Goal: Task Accomplishment & Management: Complete application form

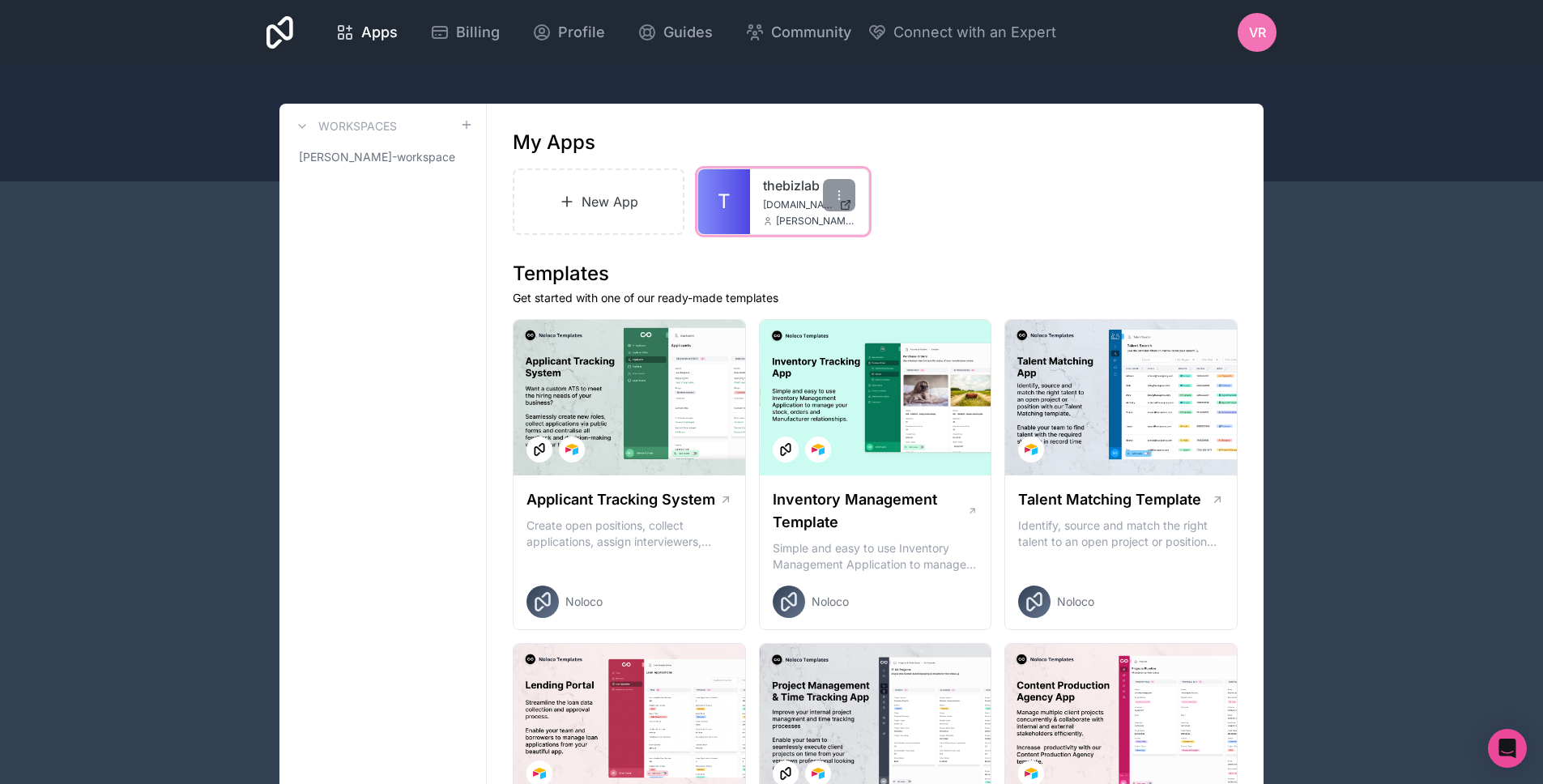
click at [784, 194] on link "thebizlab" at bounding box center [810, 186] width 92 height 19
click at [611, 215] on link "New App" at bounding box center [599, 201] width 171 height 66
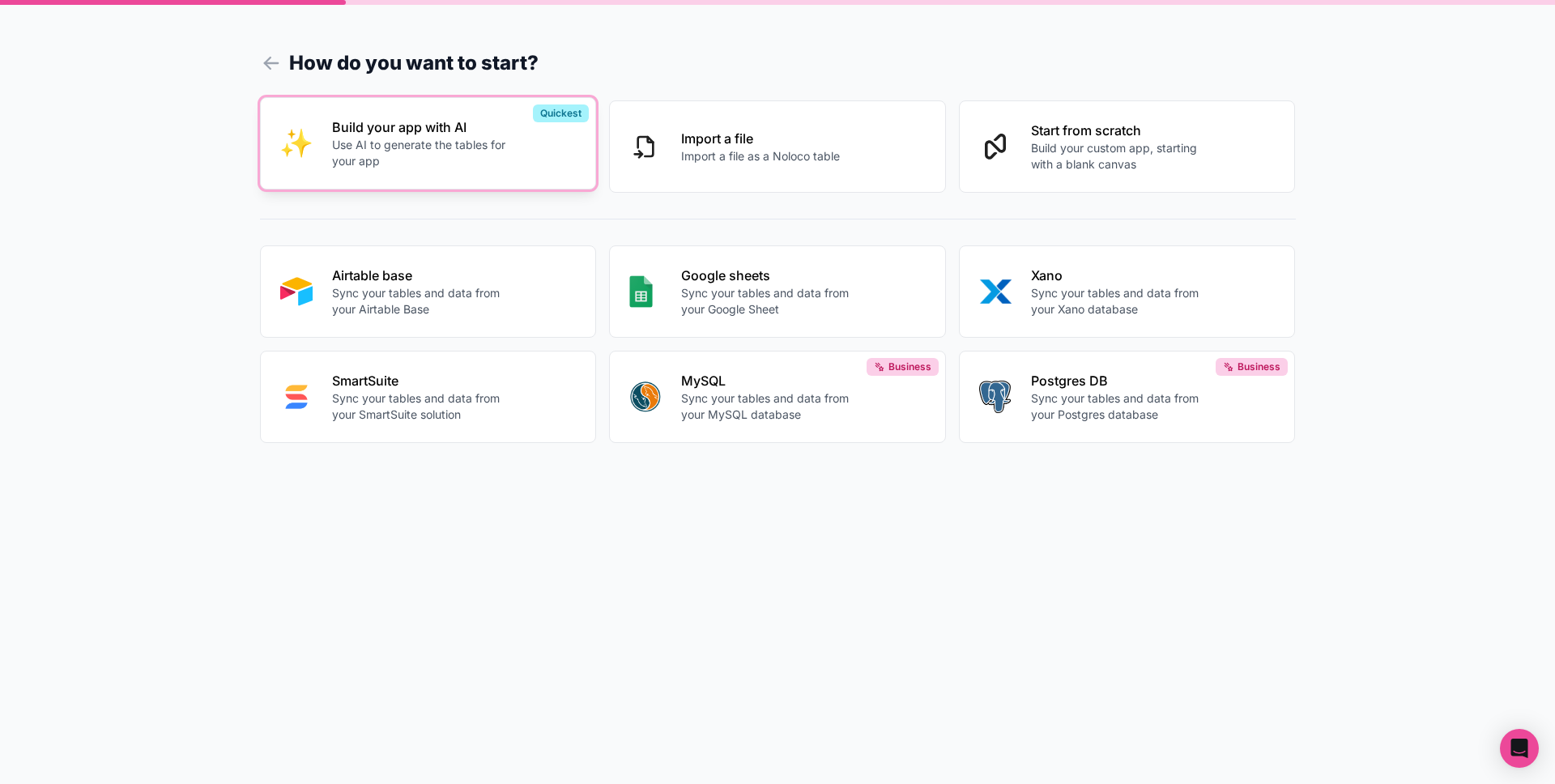
click at [413, 146] on p "Use AI to generate the tables for your app" at bounding box center [421, 153] width 180 height 33
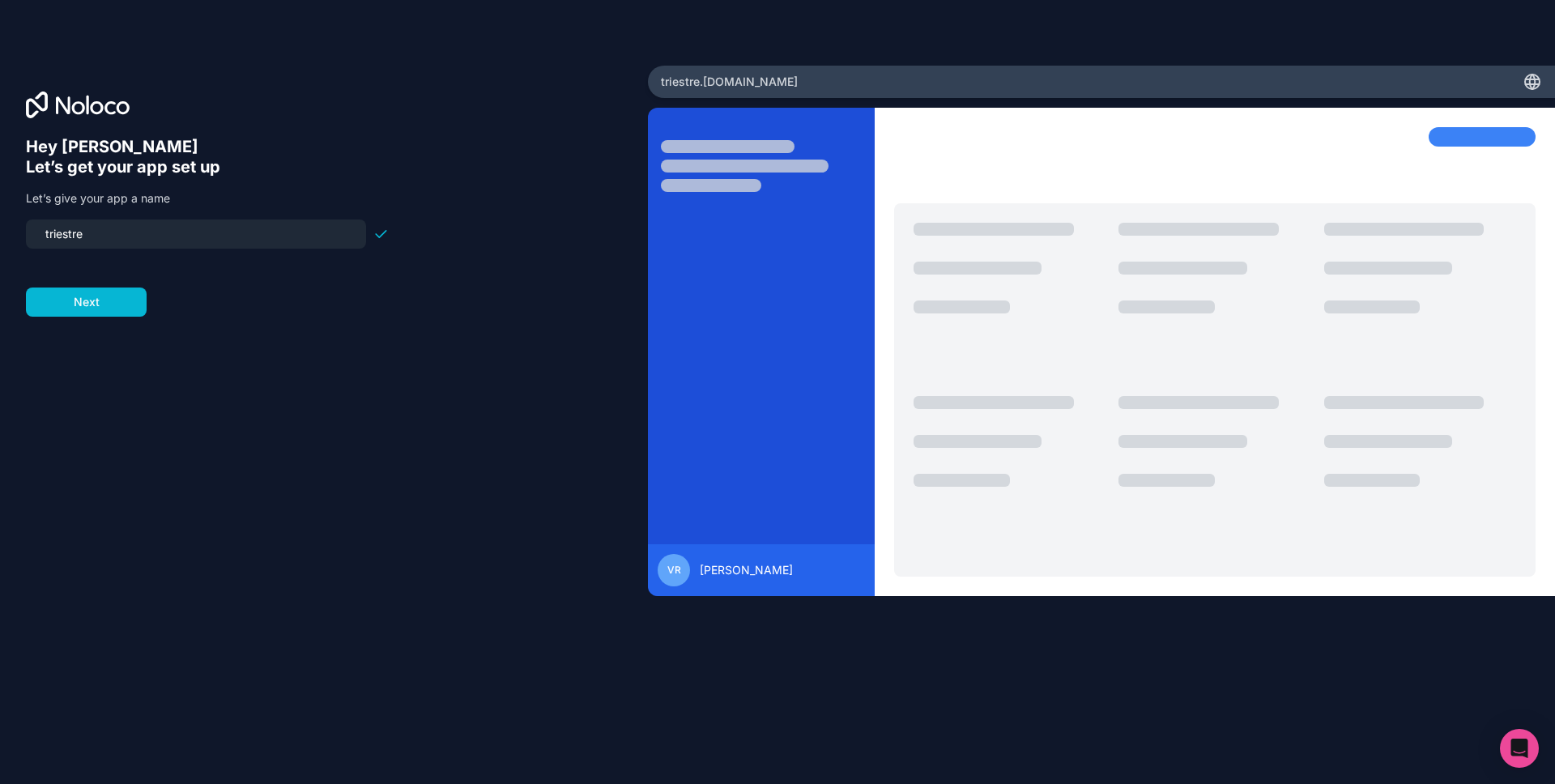
click at [110, 238] on input "triestre" at bounding box center [195, 234] width 320 height 23
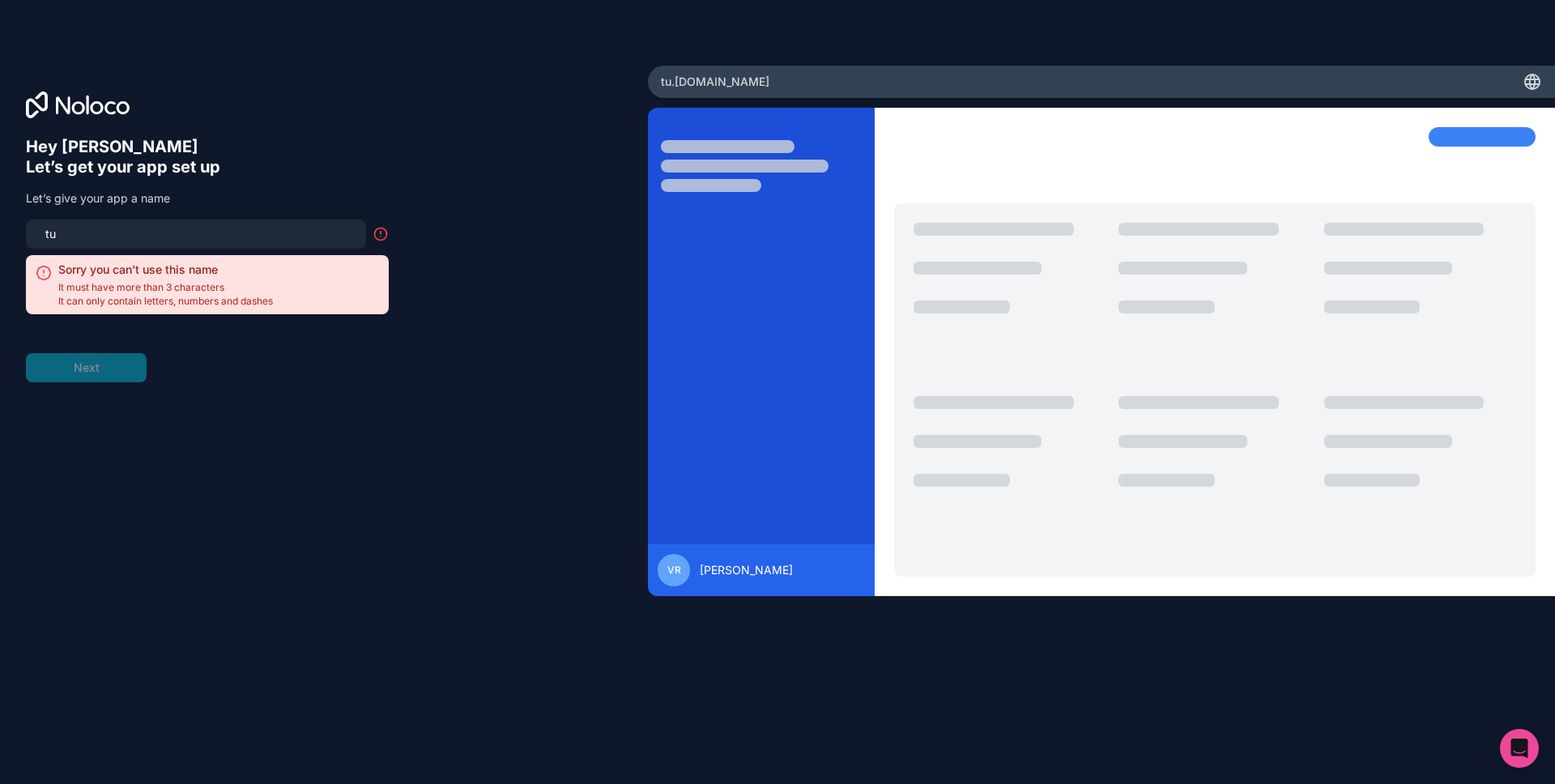
type input "t"
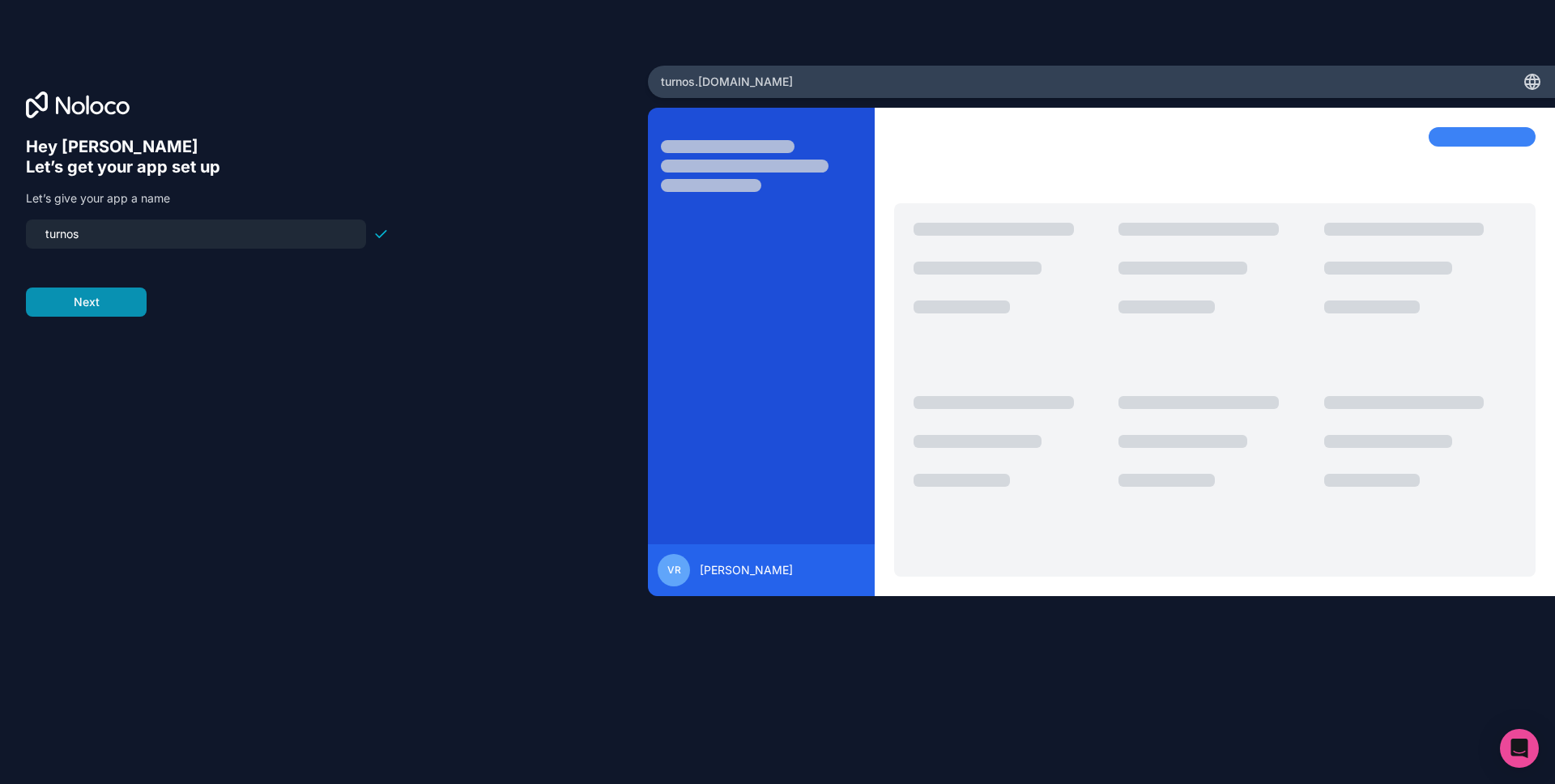
type input "turnos"
click at [103, 299] on button "Next" at bounding box center [86, 302] width 120 height 29
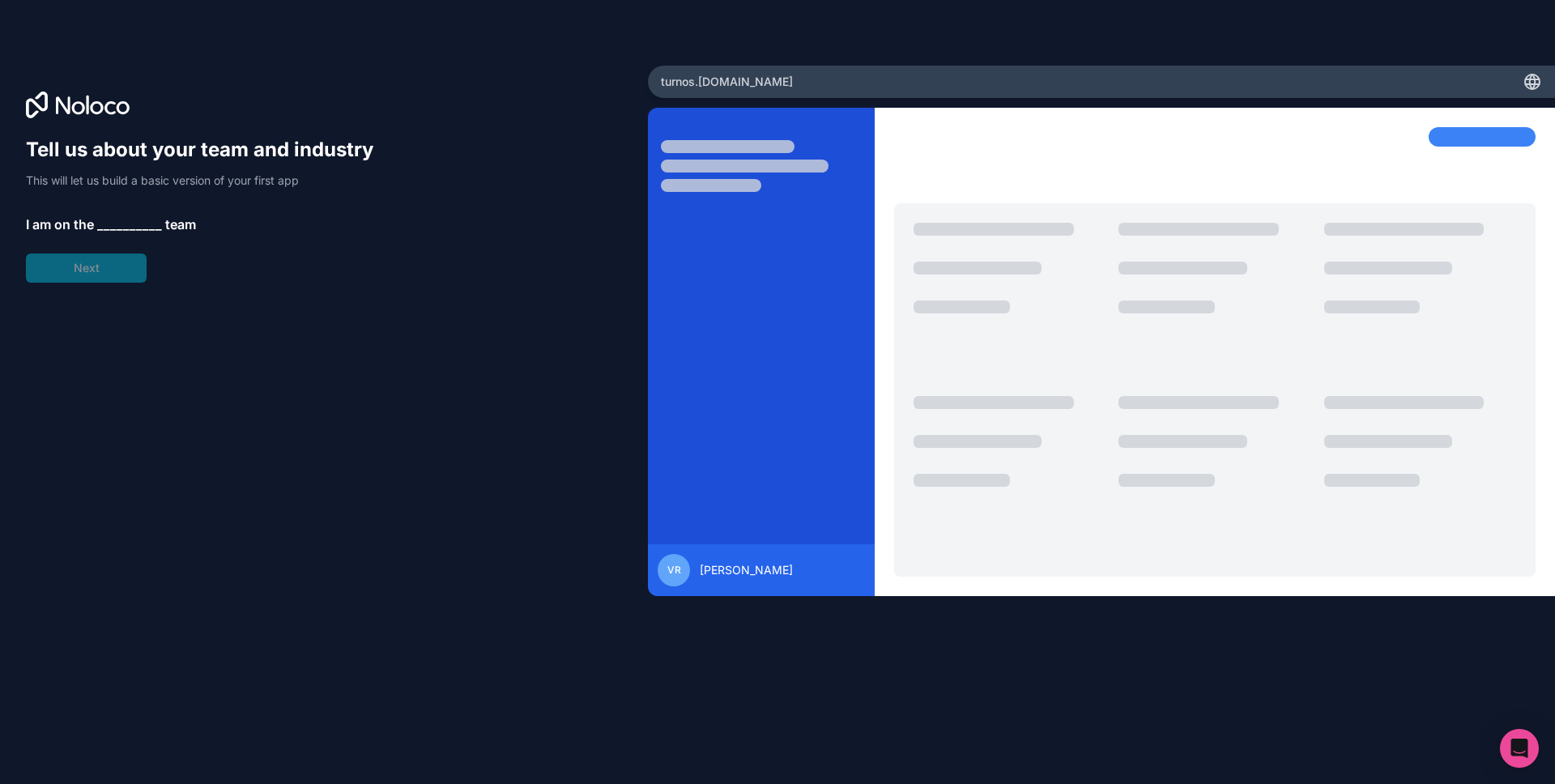
click at [130, 221] on span "__________" at bounding box center [129, 224] width 64 height 19
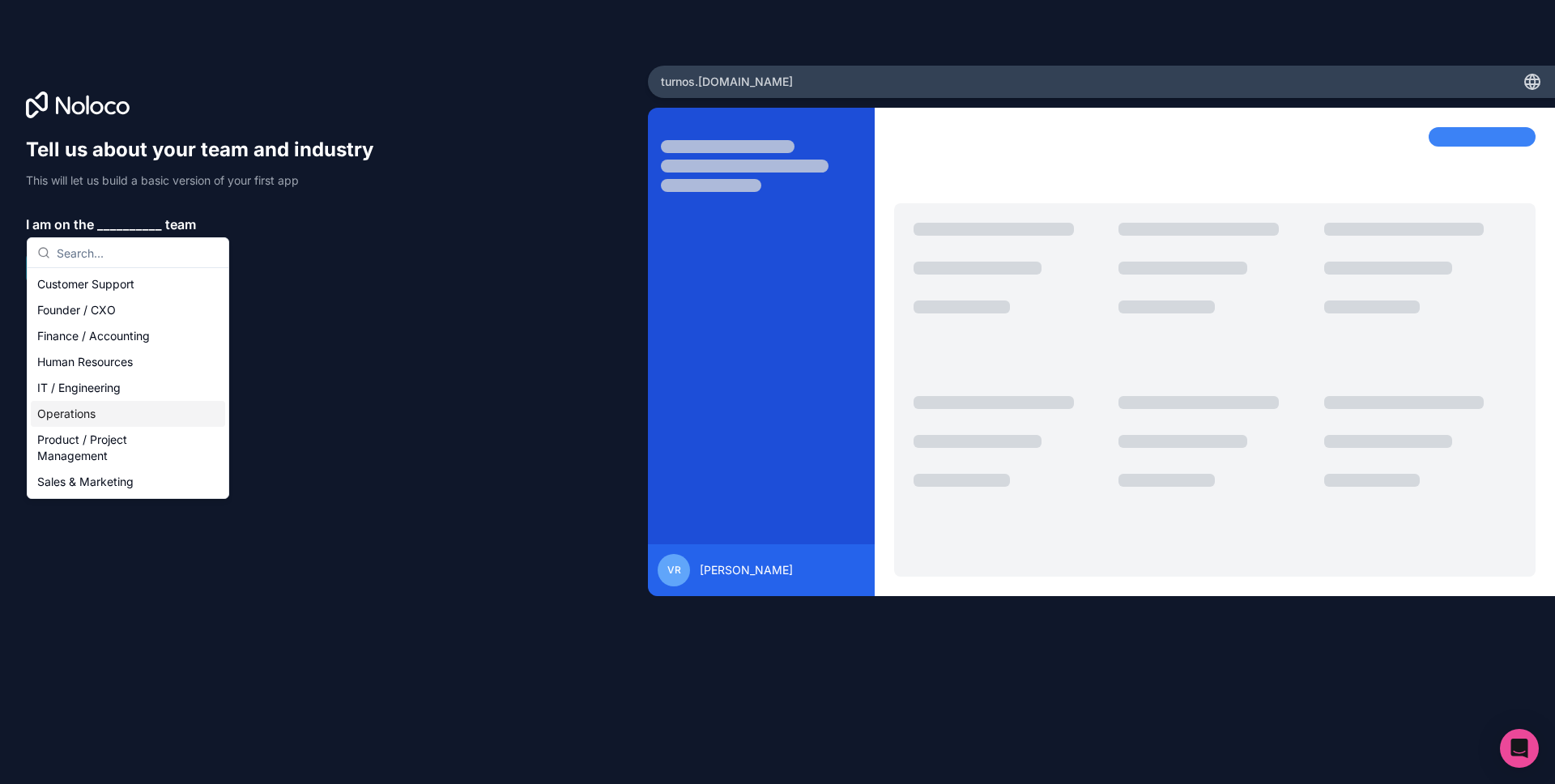
click at [105, 417] on div "Operations" at bounding box center [128, 414] width 194 height 26
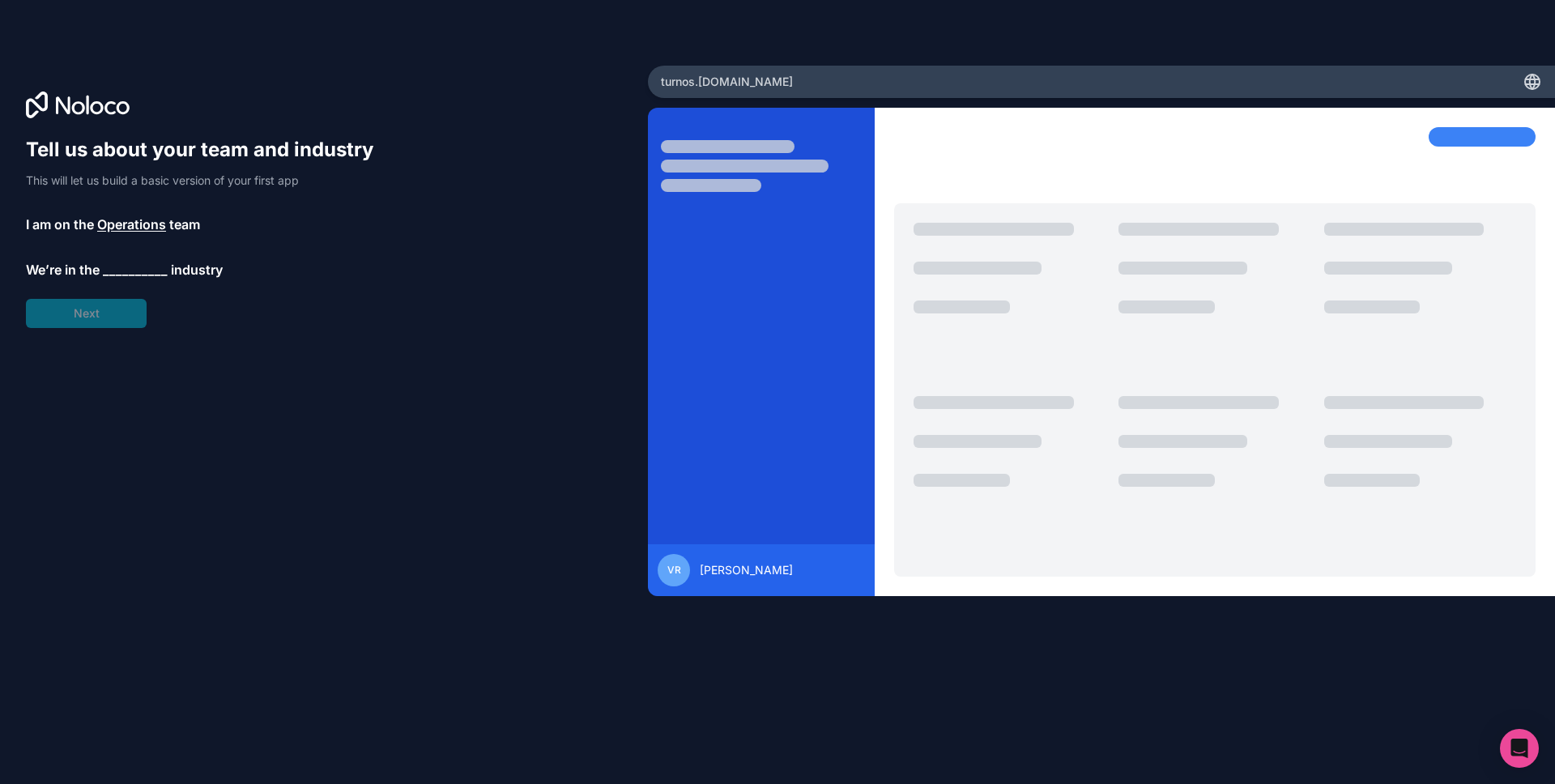
click at [127, 267] on span "__________" at bounding box center [135, 269] width 64 height 19
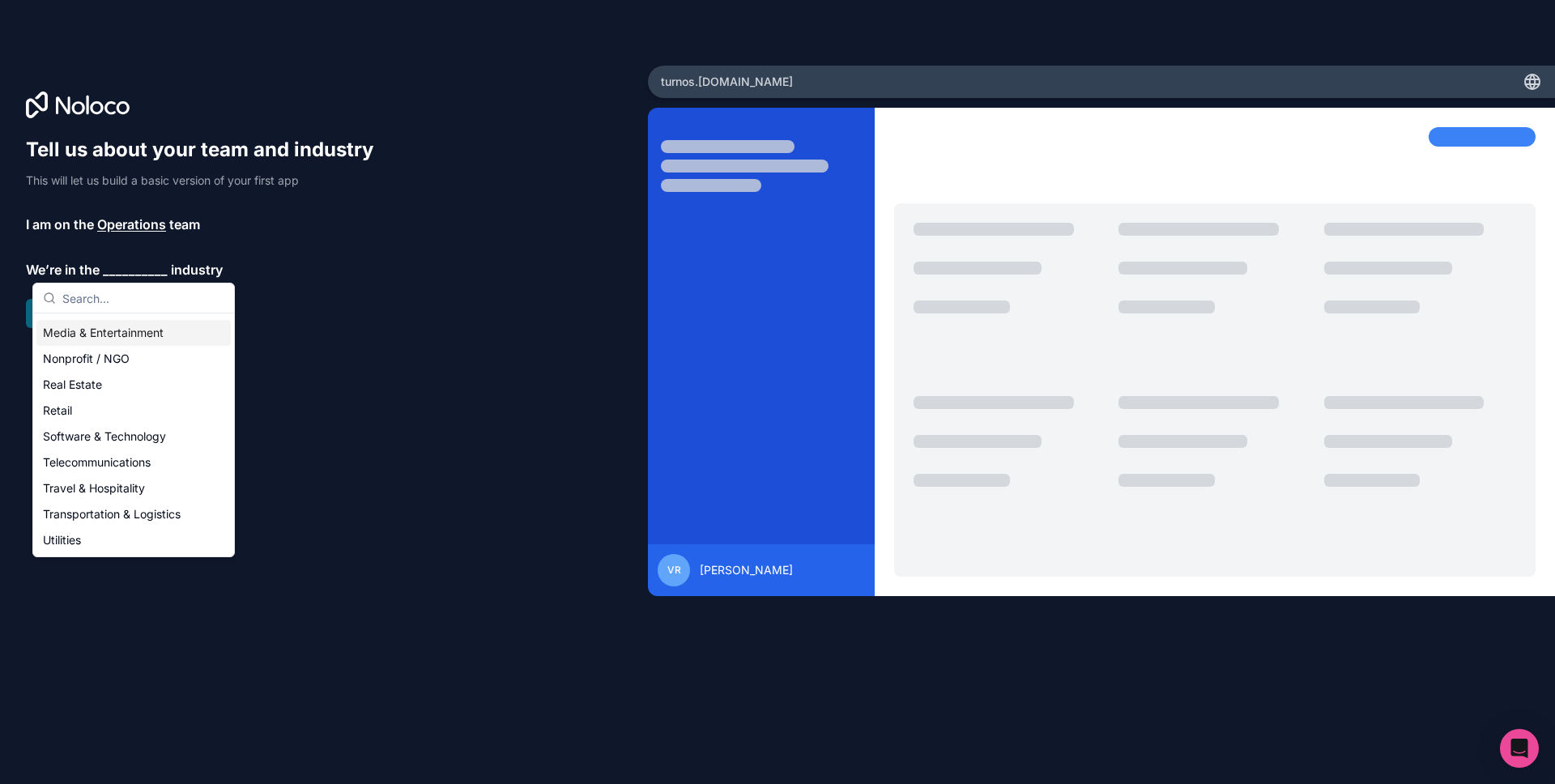
scroll to position [287, 0]
click at [125, 482] on div "Travel & Hospitality" at bounding box center [134, 483] width 194 height 26
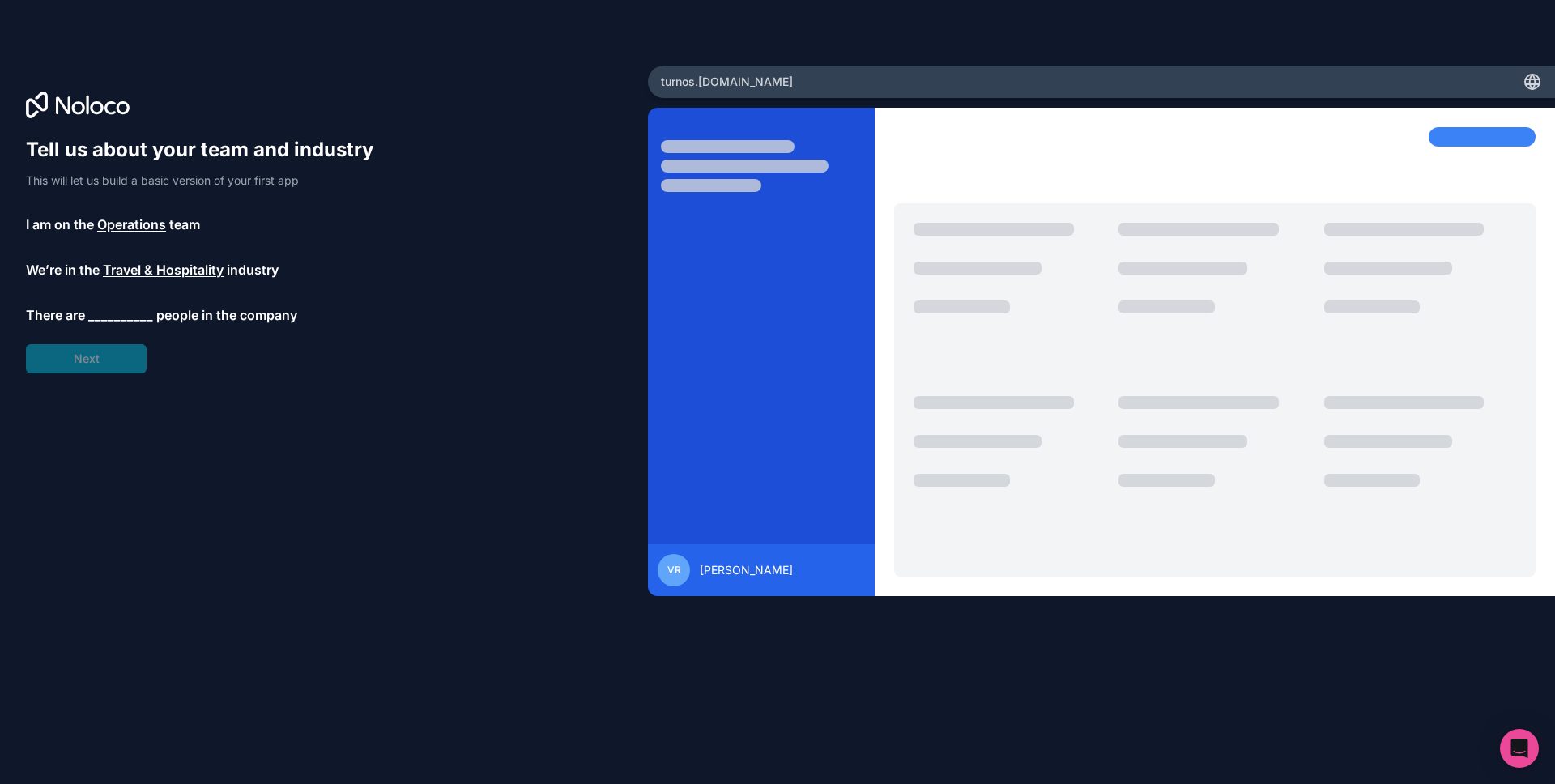
click at [128, 310] on span "__________" at bounding box center [120, 315] width 64 height 19
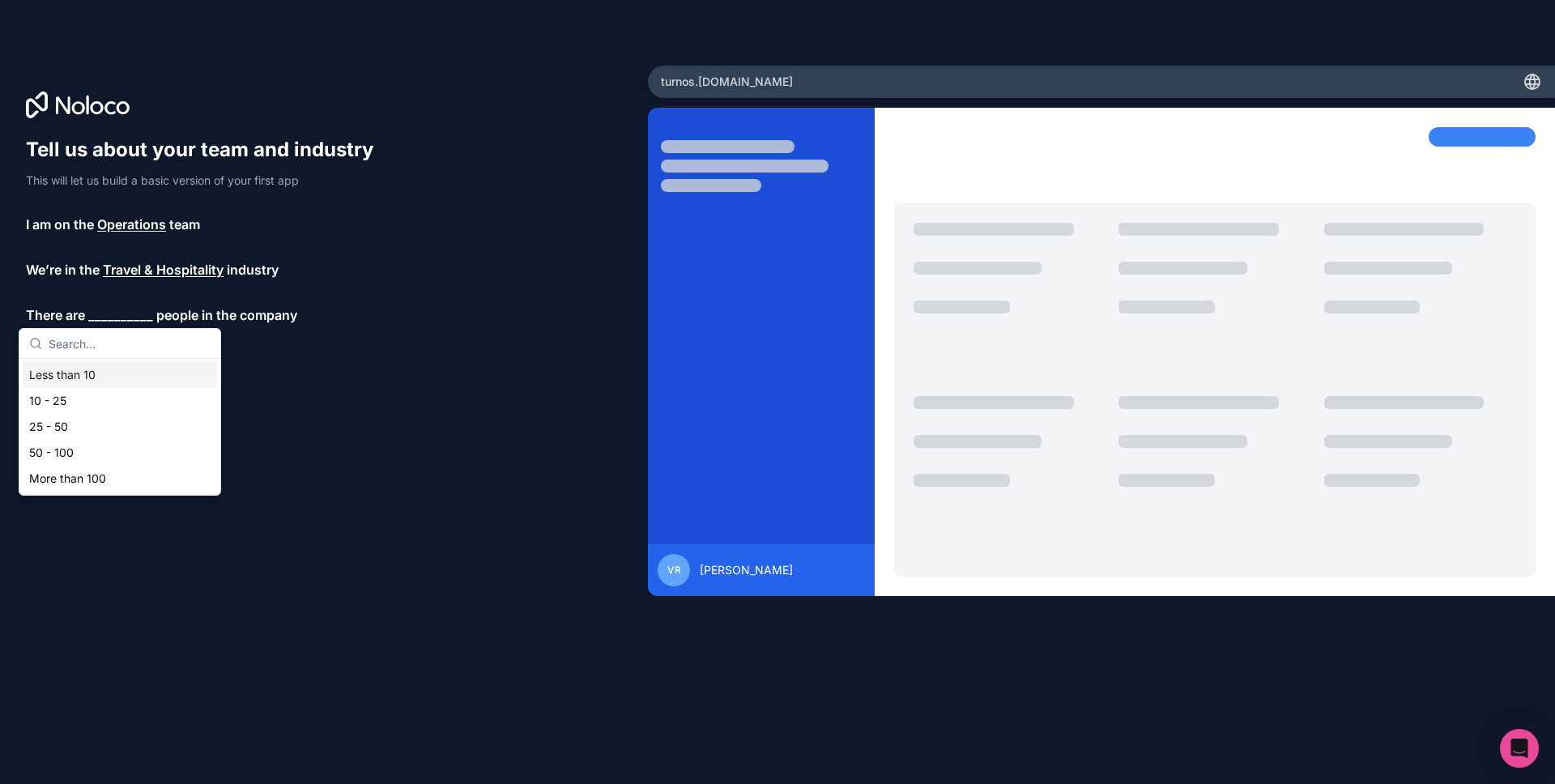
click at [53, 379] on div "Less than 10" at bounding box center [120, 374] width 194 height 26
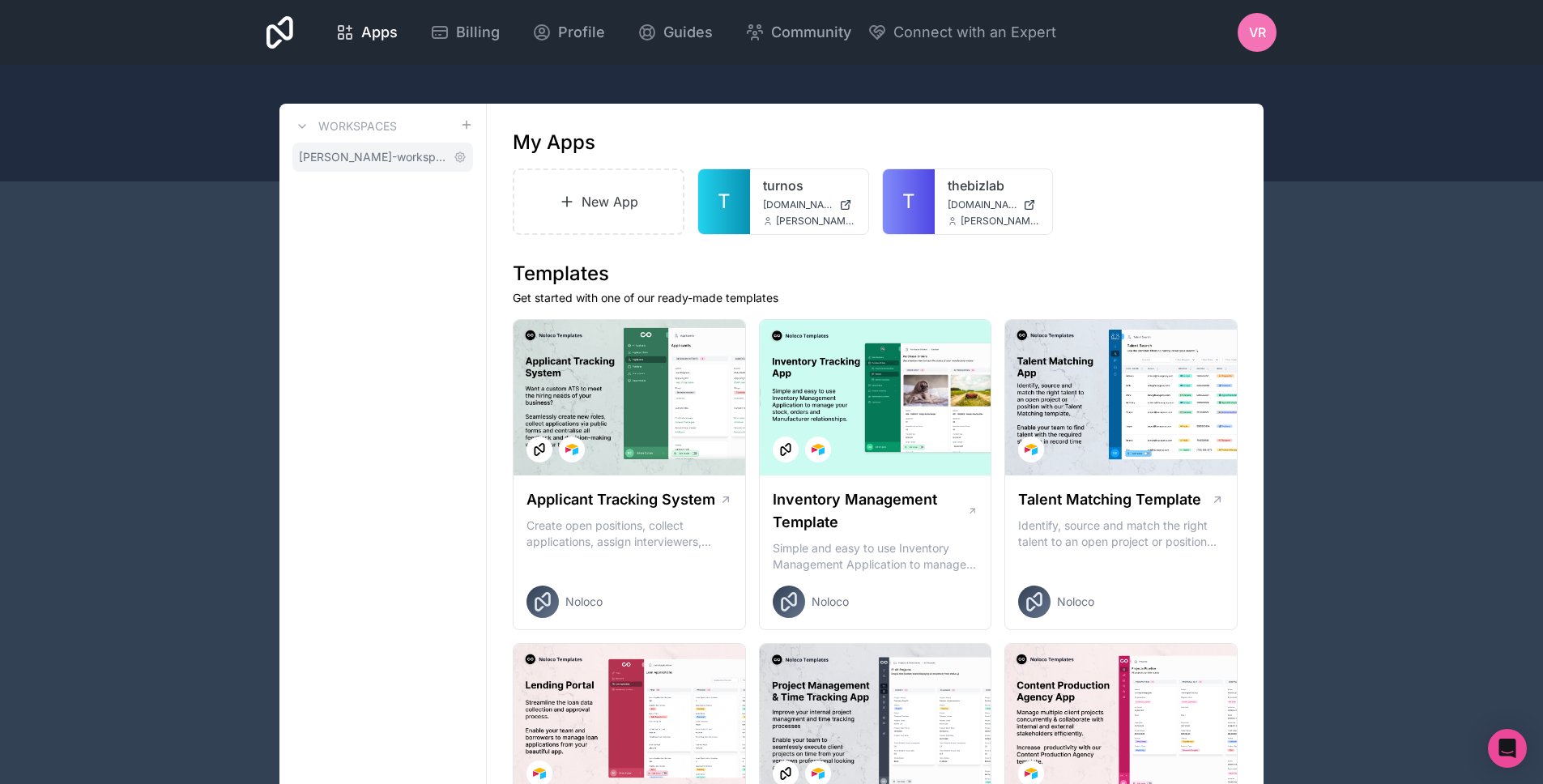
click at [391, 160] on span "[PERSON_NAME]-workspace" at bounding box center [373, 157] width 148 height 16
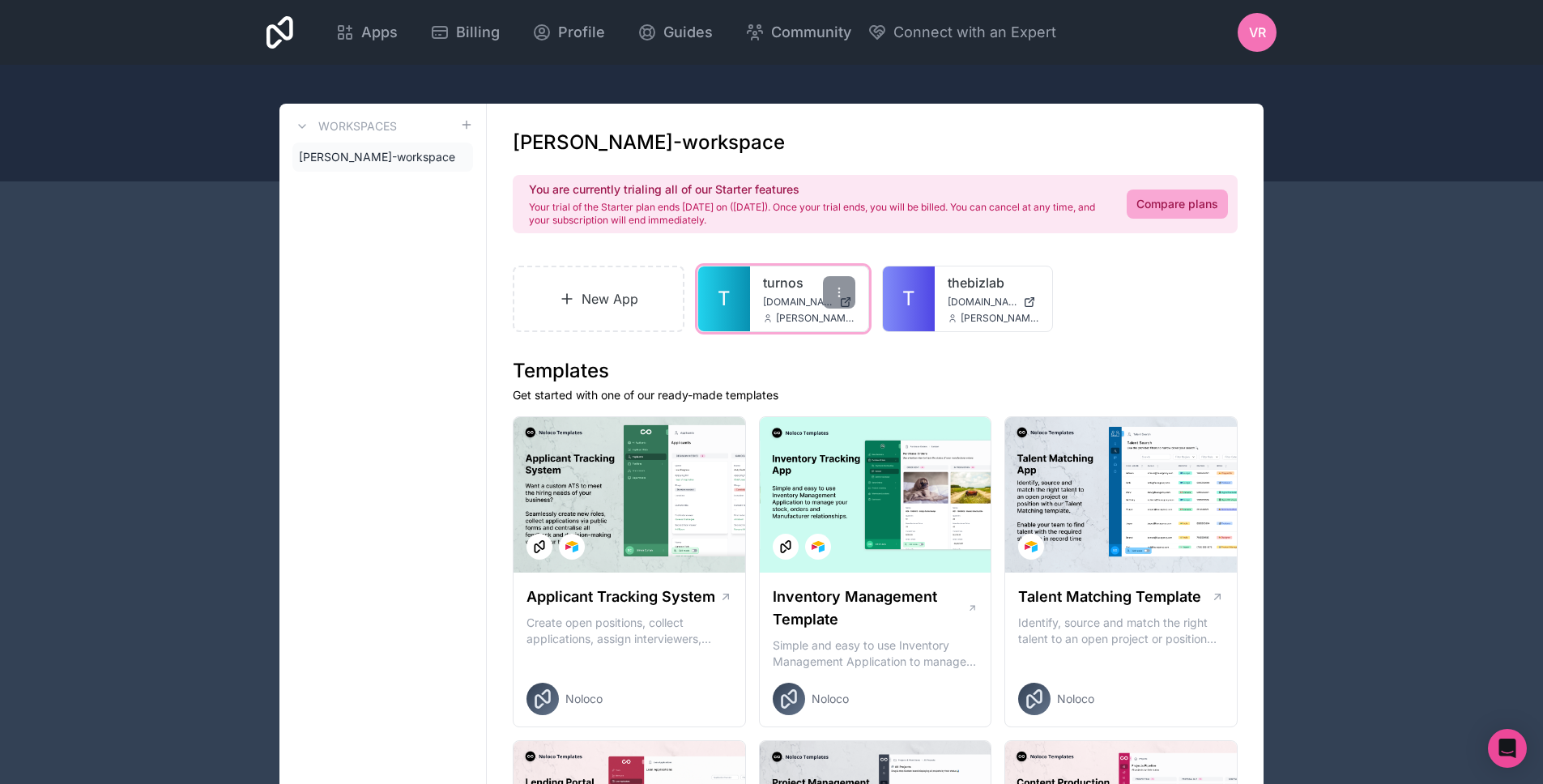
click at [780, 301] on span "turnos.noloco.co" at bounding box center [798, 301] width 69 height 13
click at [840, 304] on div at bounding box center [839, 292] width 33 height 33
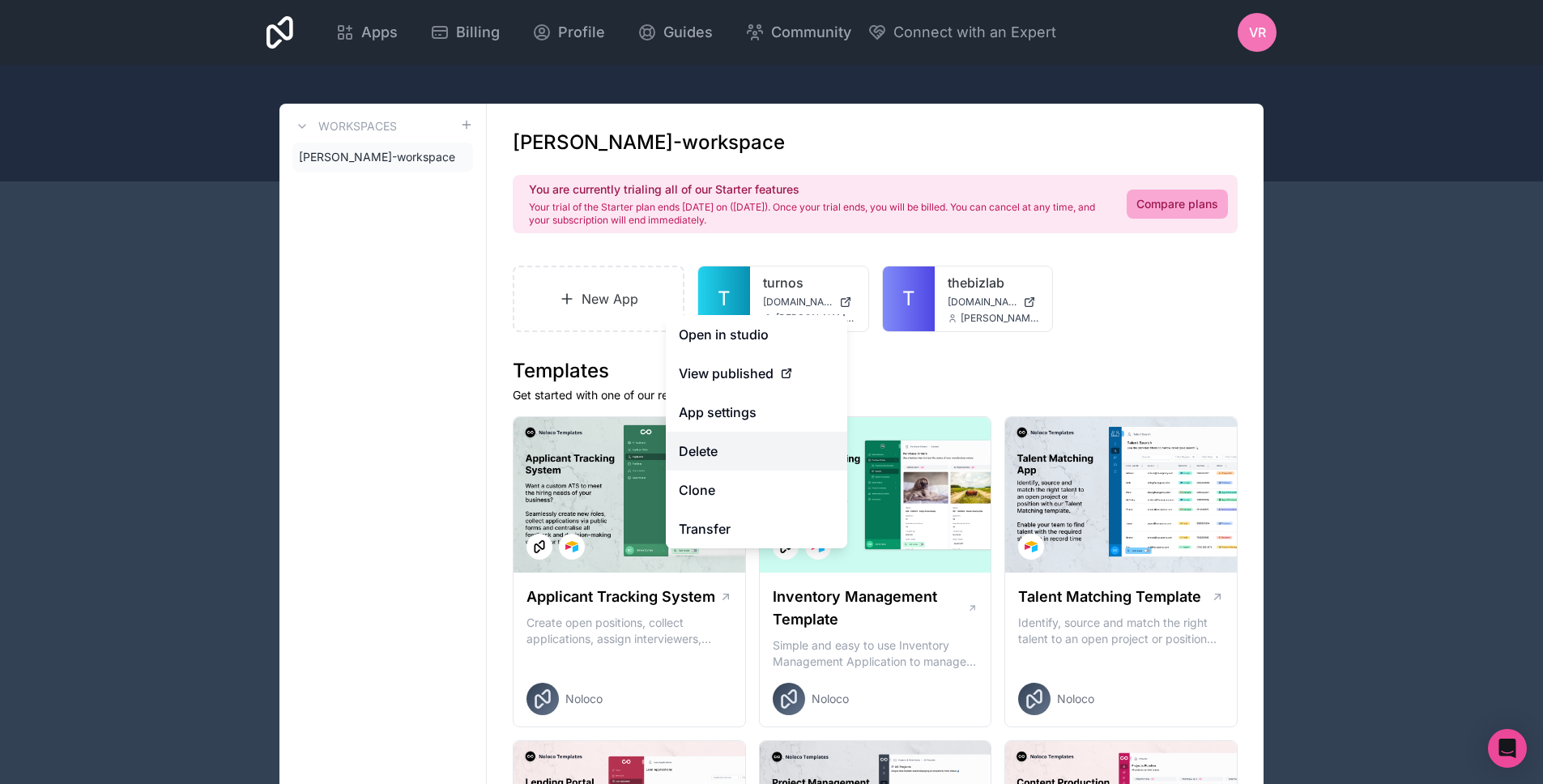
click at [711, 440] on button "Delete" at bounding box center [757, 451] width 182 height 38
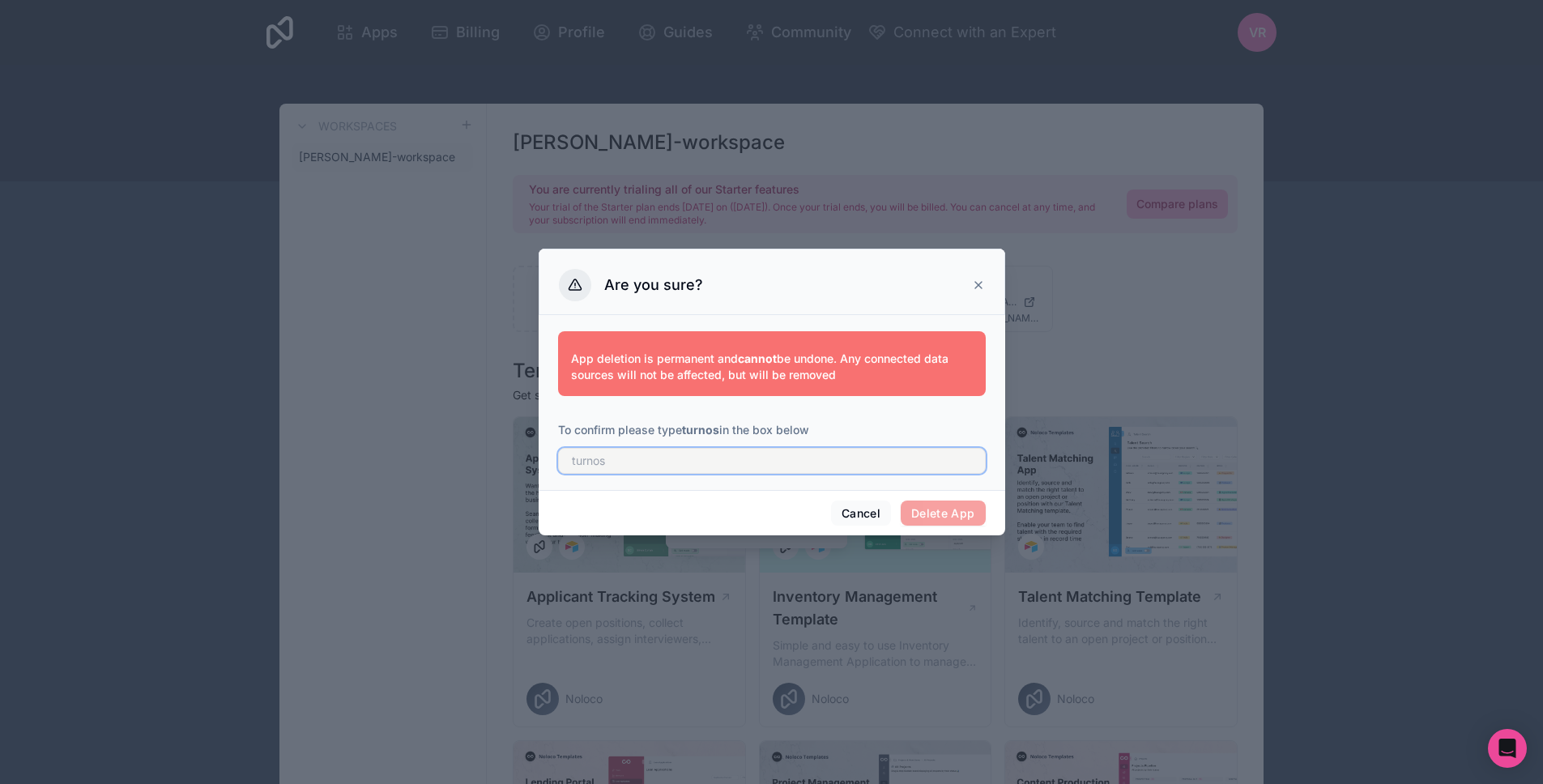
click at [667, 465] on input "text" at bounding box center [772, 460] width 427 height 26
type input "turnos"
click at [949, 512] on button "Delete App" at bounding box center [943, 513] width 85 height 26
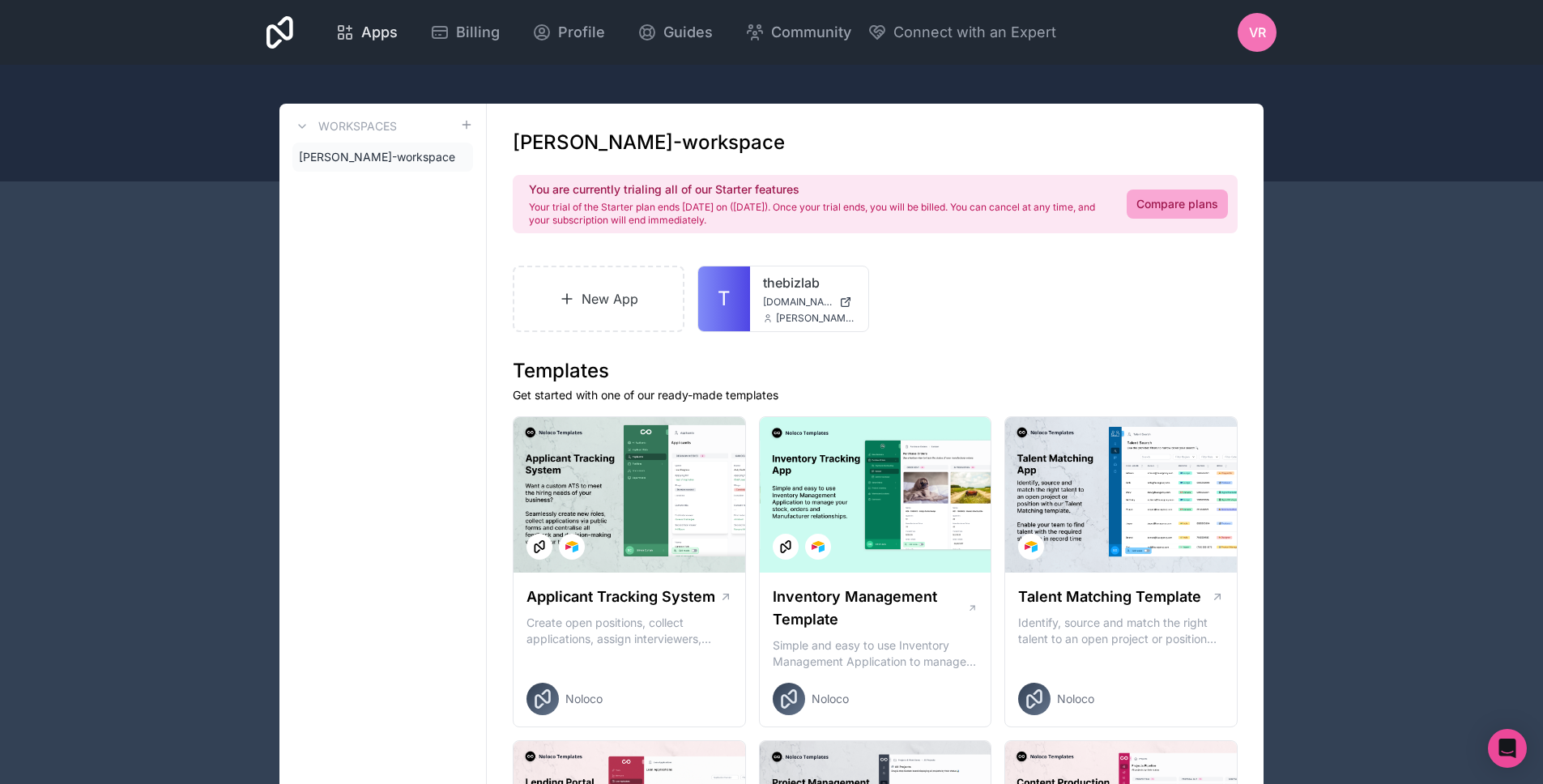
click at [373, 32] on span "Apps" at bounding box center [379, 33] width 37 height 23
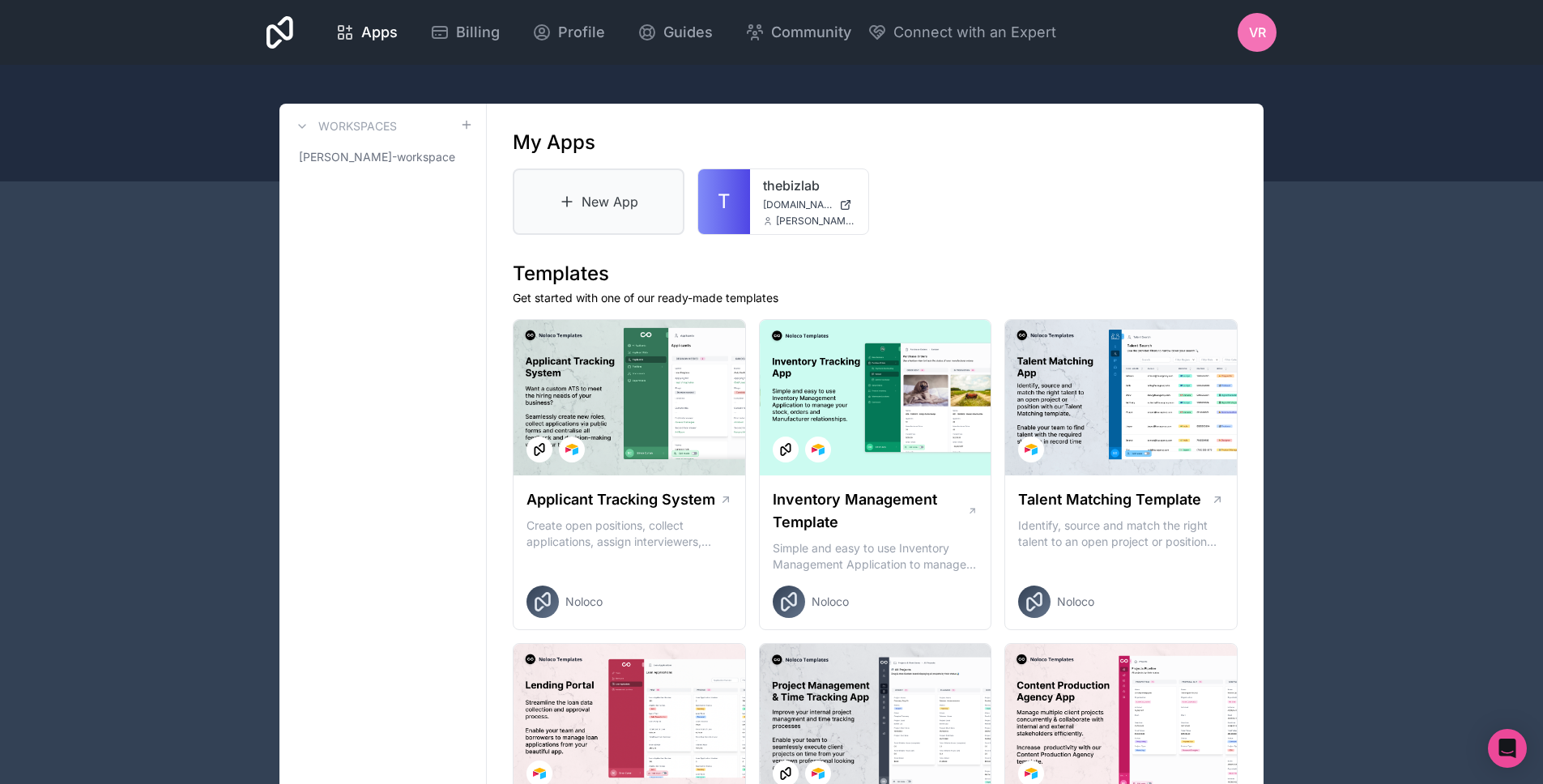
click at [599, 197] on link "New App" at bounding box center [599, 201] width 171 height 66
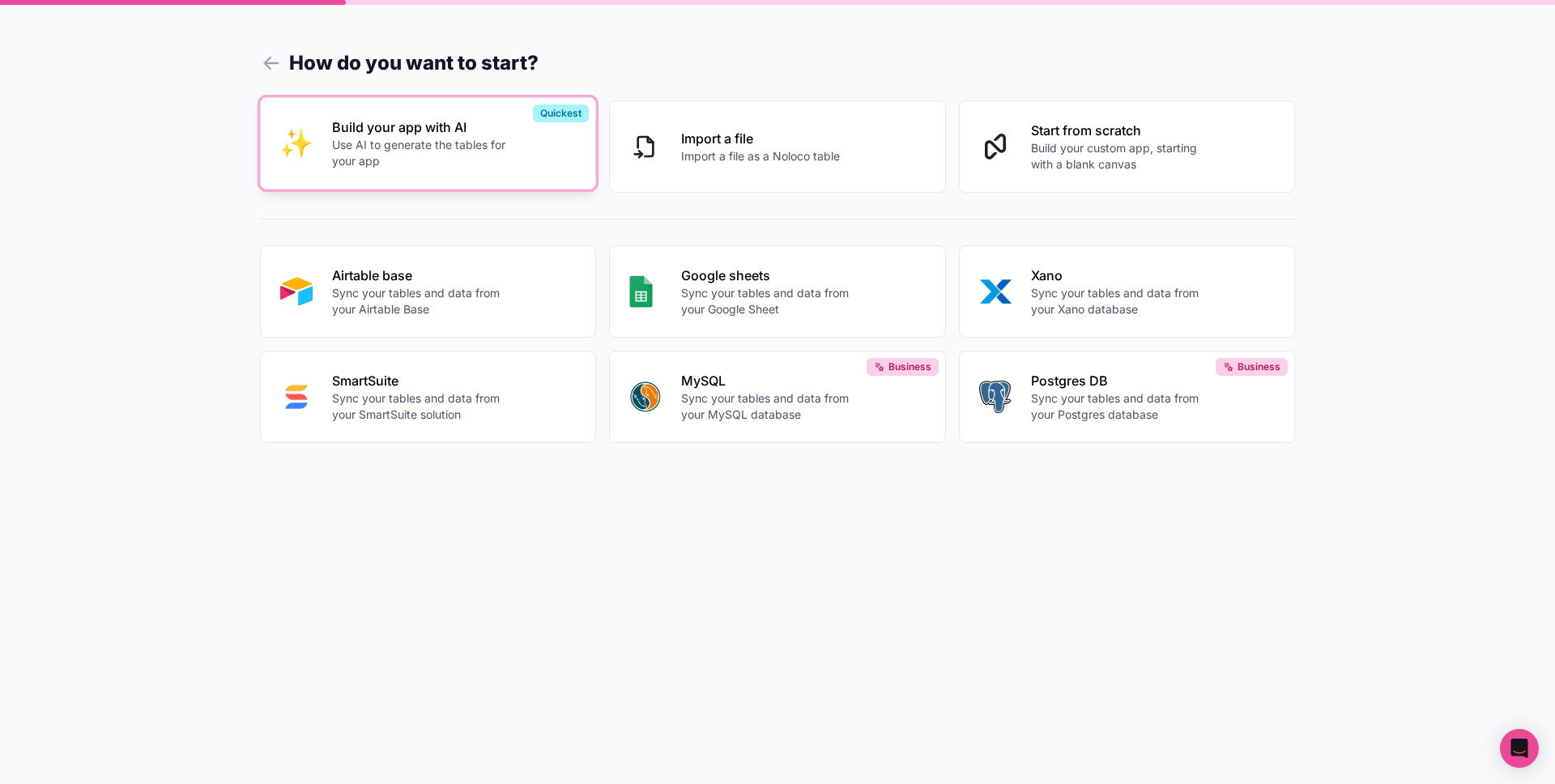
click at [463, 139] on p "Use AI to generate the tables for your app" at bounding box center [421, 153] width 180 height 33
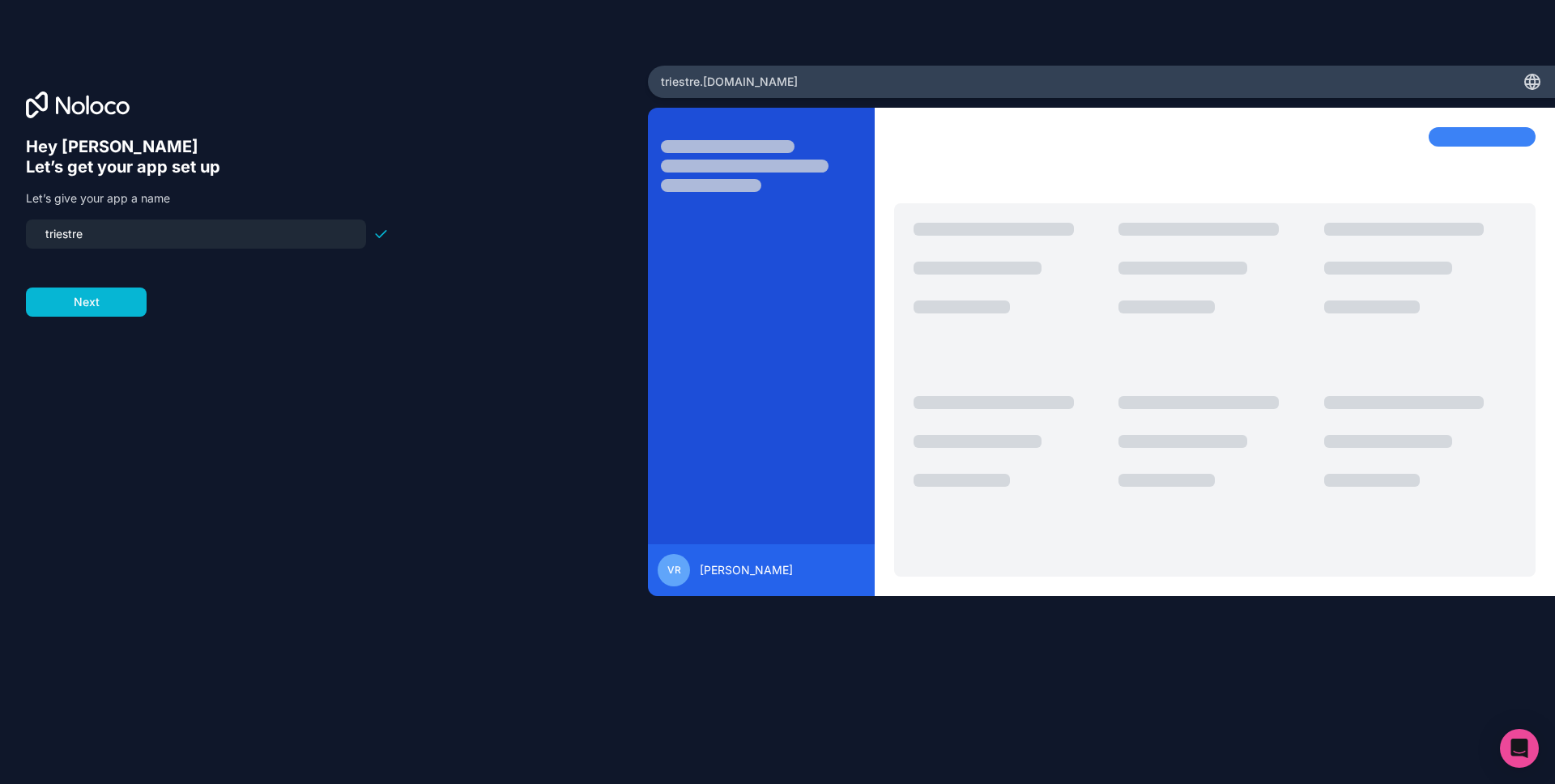
click at [122, 228] on input "triestre" at bounding box center [195, 234] width 320 height 23
type input "turnosapp"
click at [112, 310] on button "Next" at bounding box center [86, 302] width 120 height 29
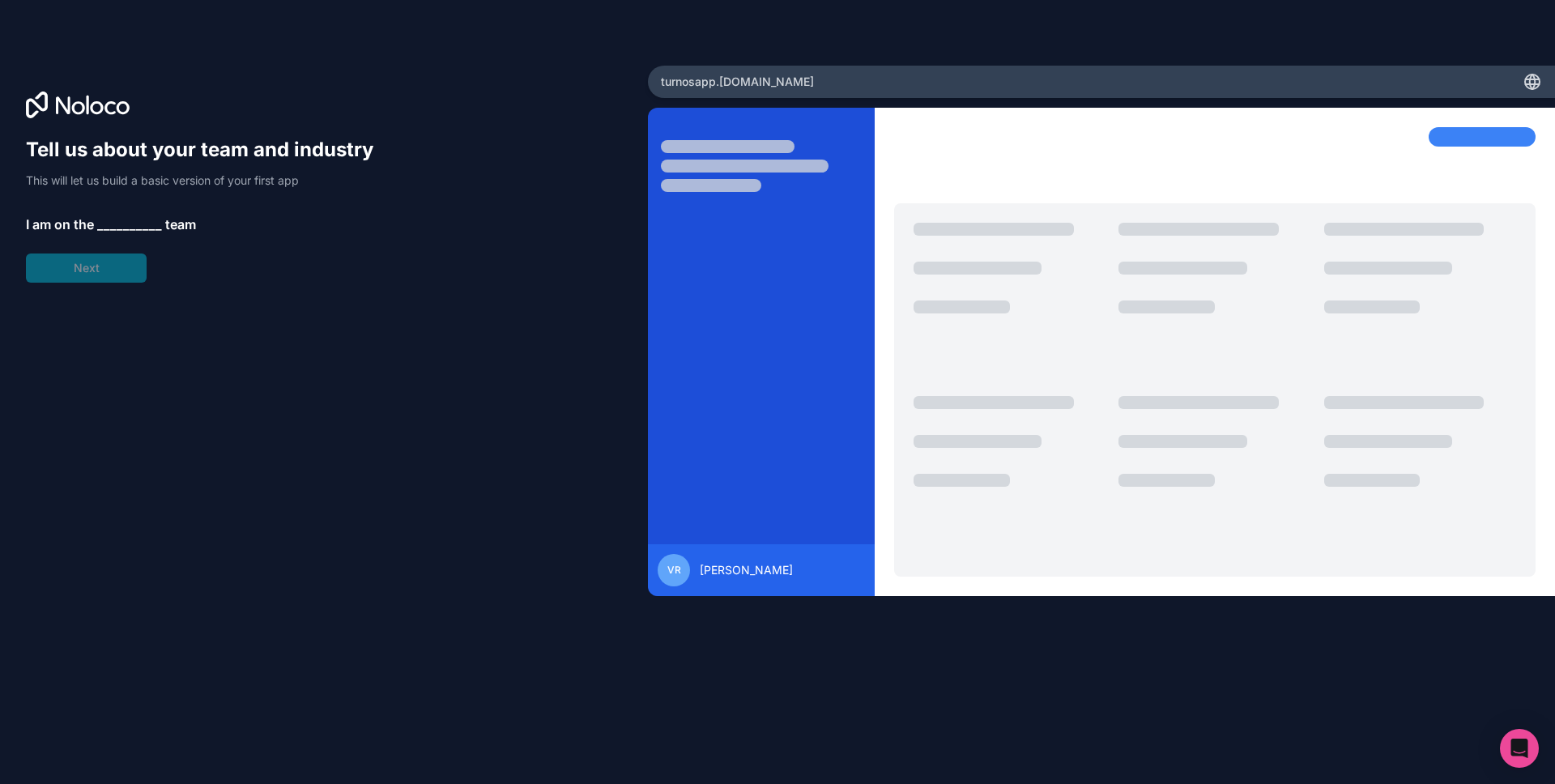
click at [134, 227] on span "__________" at bounding box center [129, 224] width 64 height 19
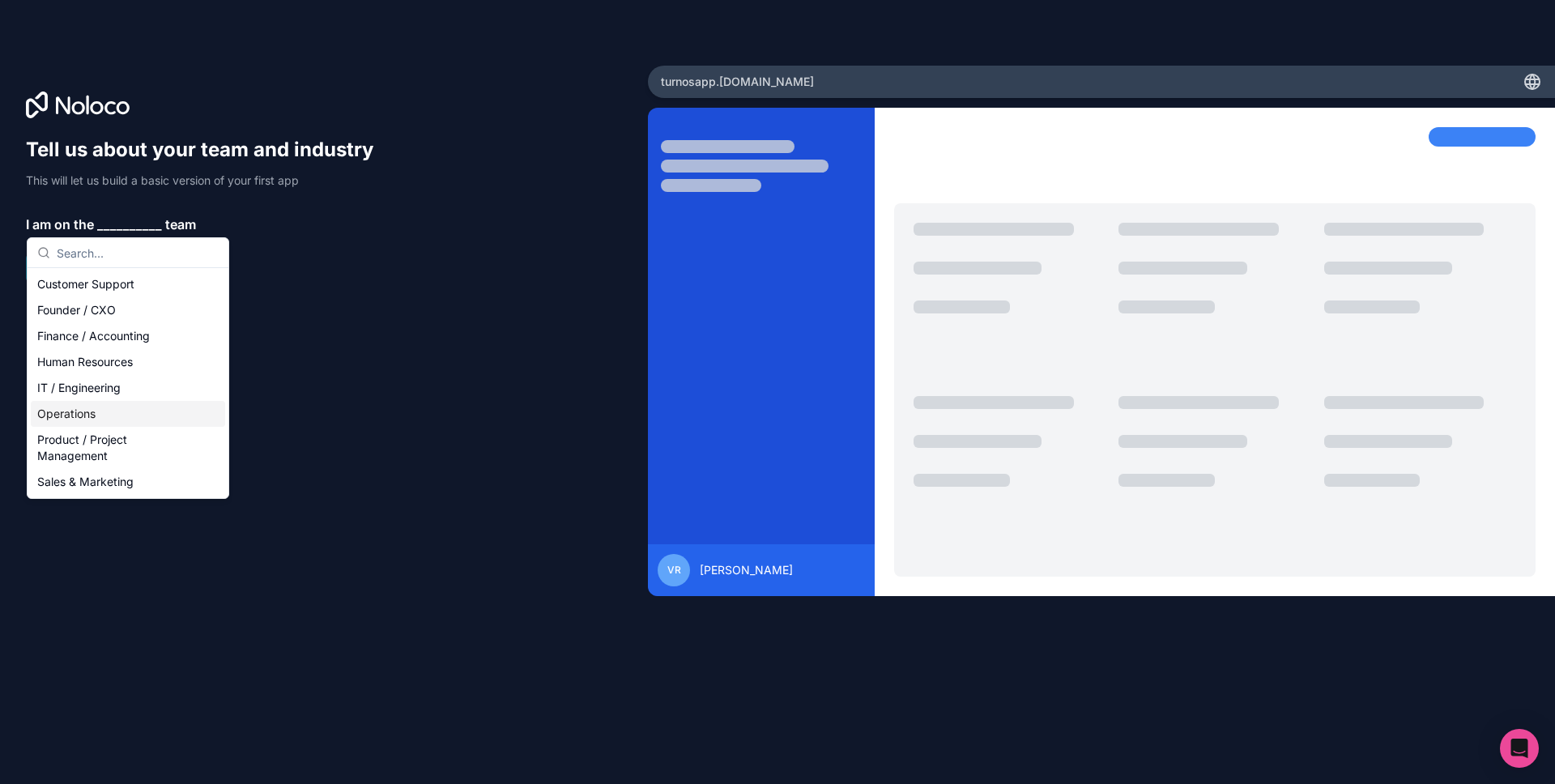
click at [88, 414] on div "Operations" at bounding box center [128, 414] width 194 height 26
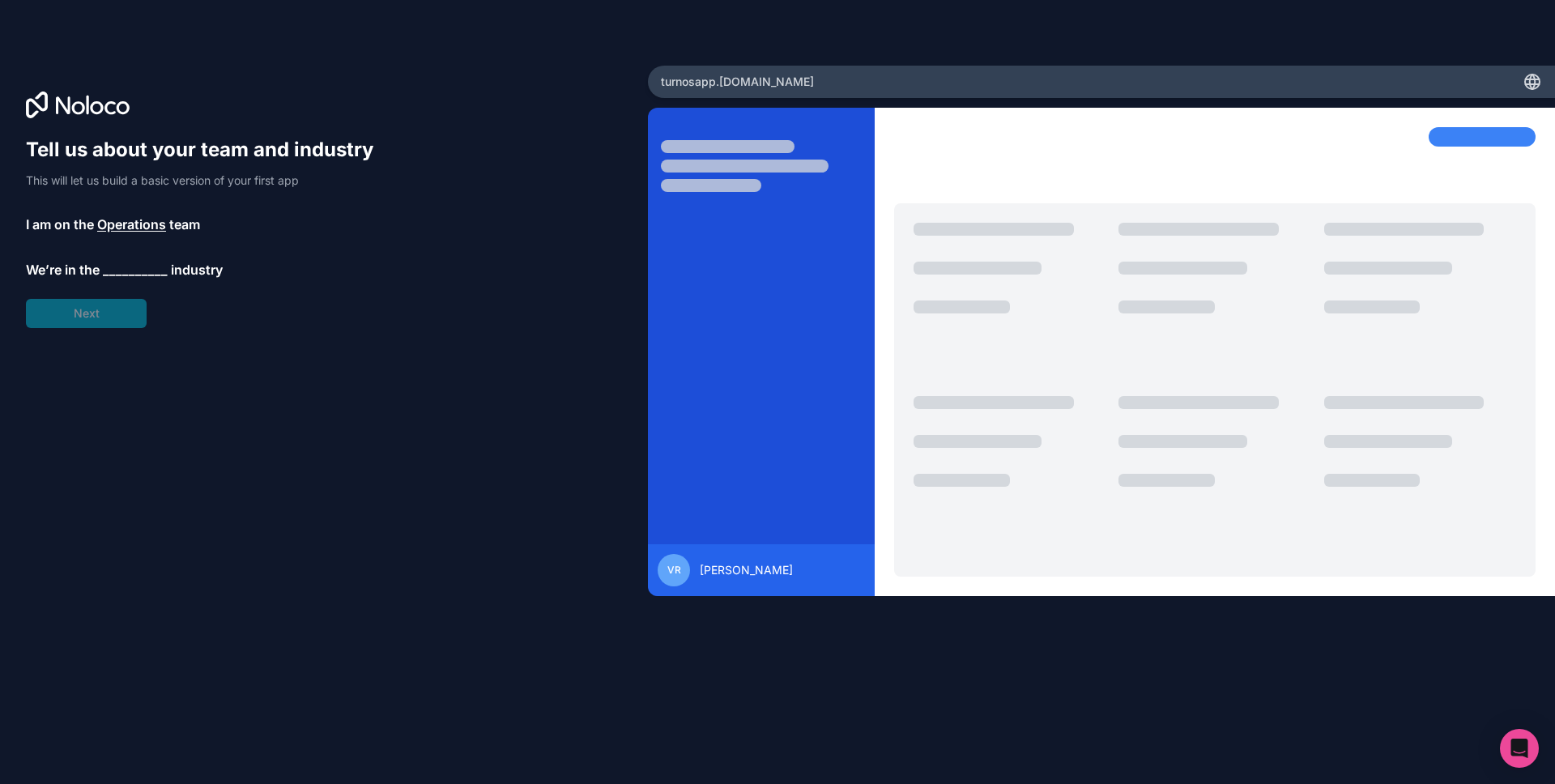
click at [129, 260] on span "__________" at bounding box center [135, 269] width 64 height 19
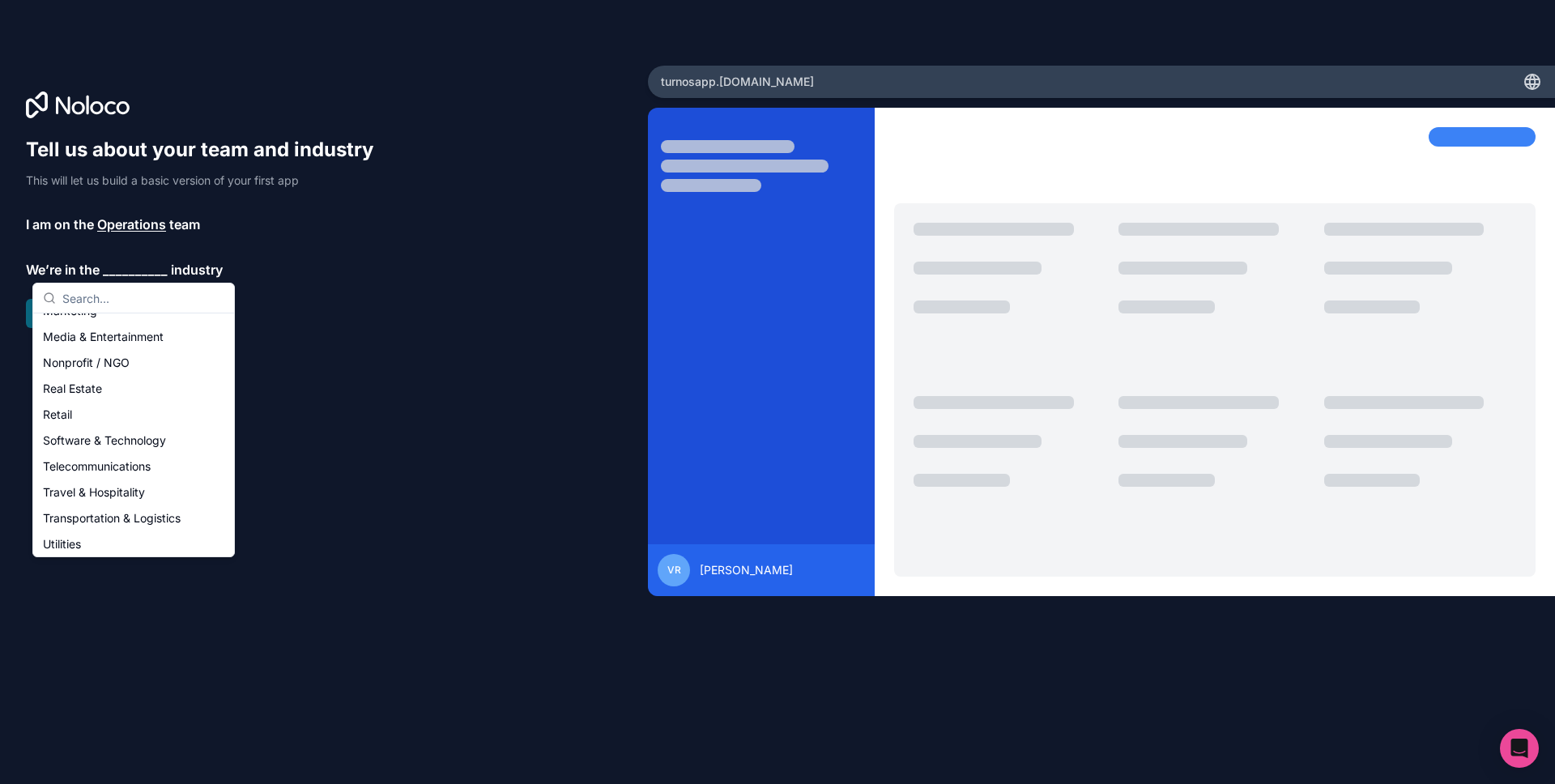
scroll to position [334, 0]
click at [130, 442] on div "Travel & Hospitality" at bounding box center [134, 436] width 194 height 26
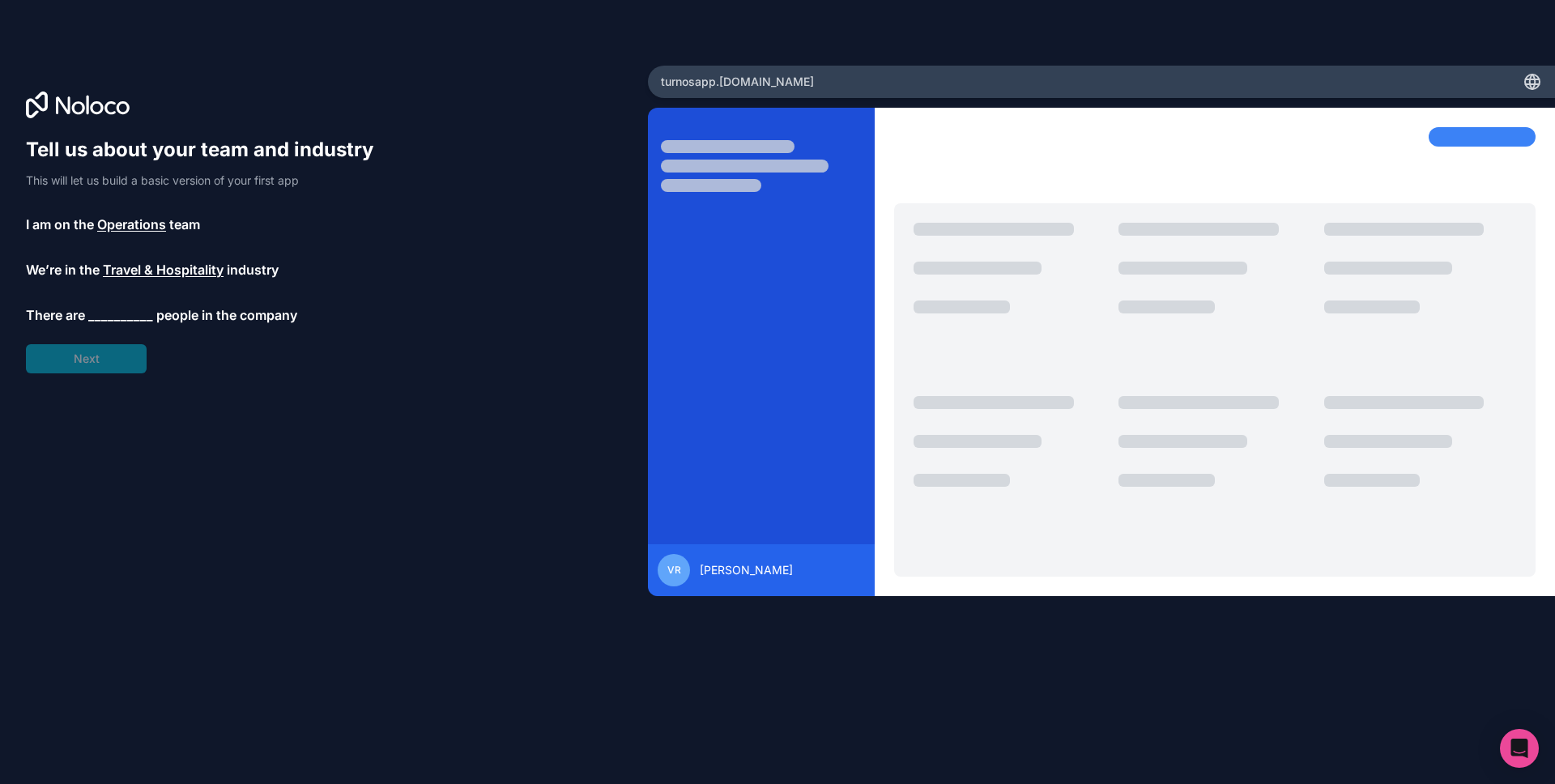
click at [124, 315] on span "__________" at bounding box center [120, 315] width 64 height 19
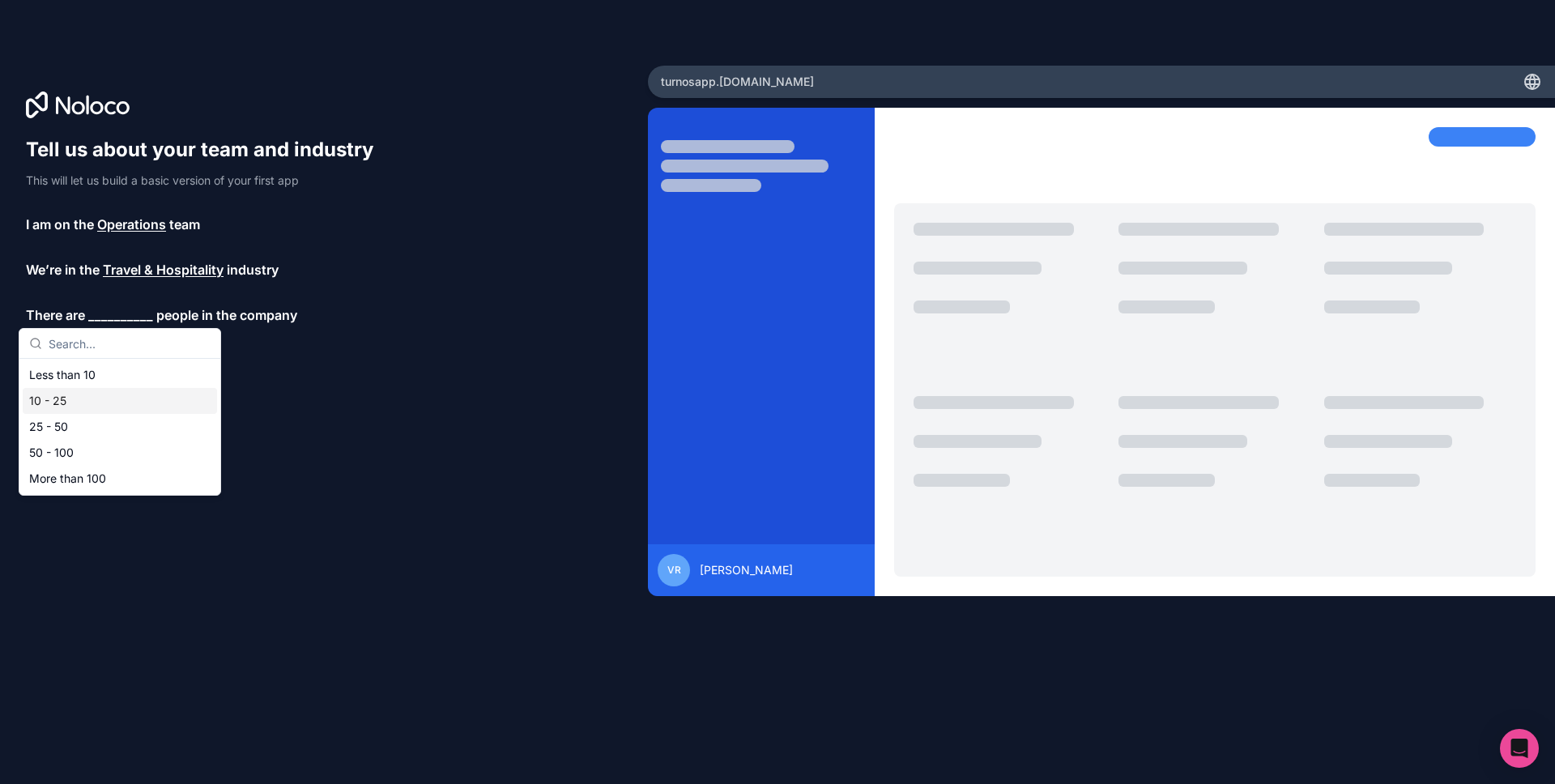
click at [76, 396] on div "10 - 25" at bounding box center [120, 400] width 194 height 26
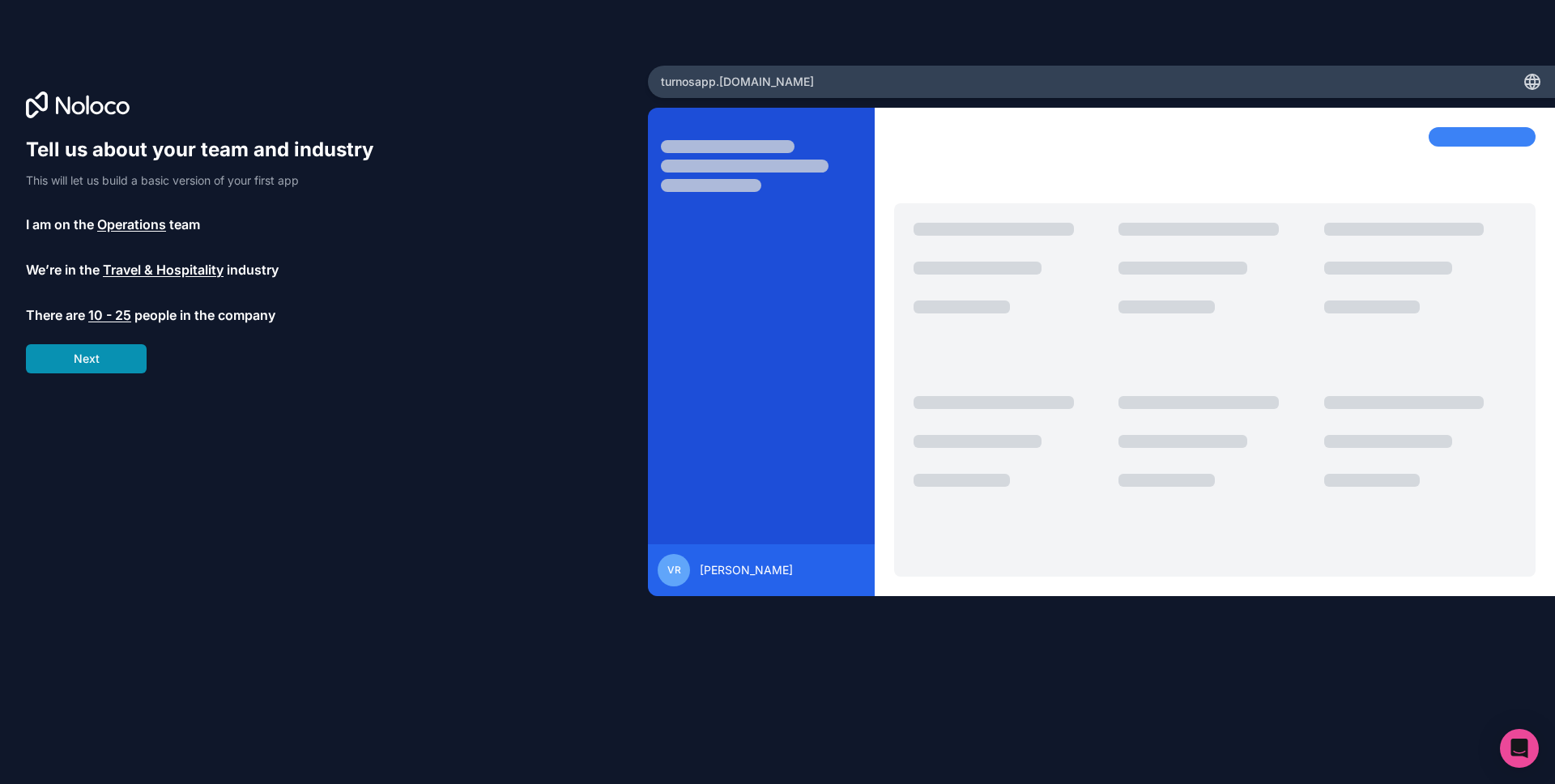
click at [87, 365] on button "Next" at bounding box center [86, 359] width 120 height 29
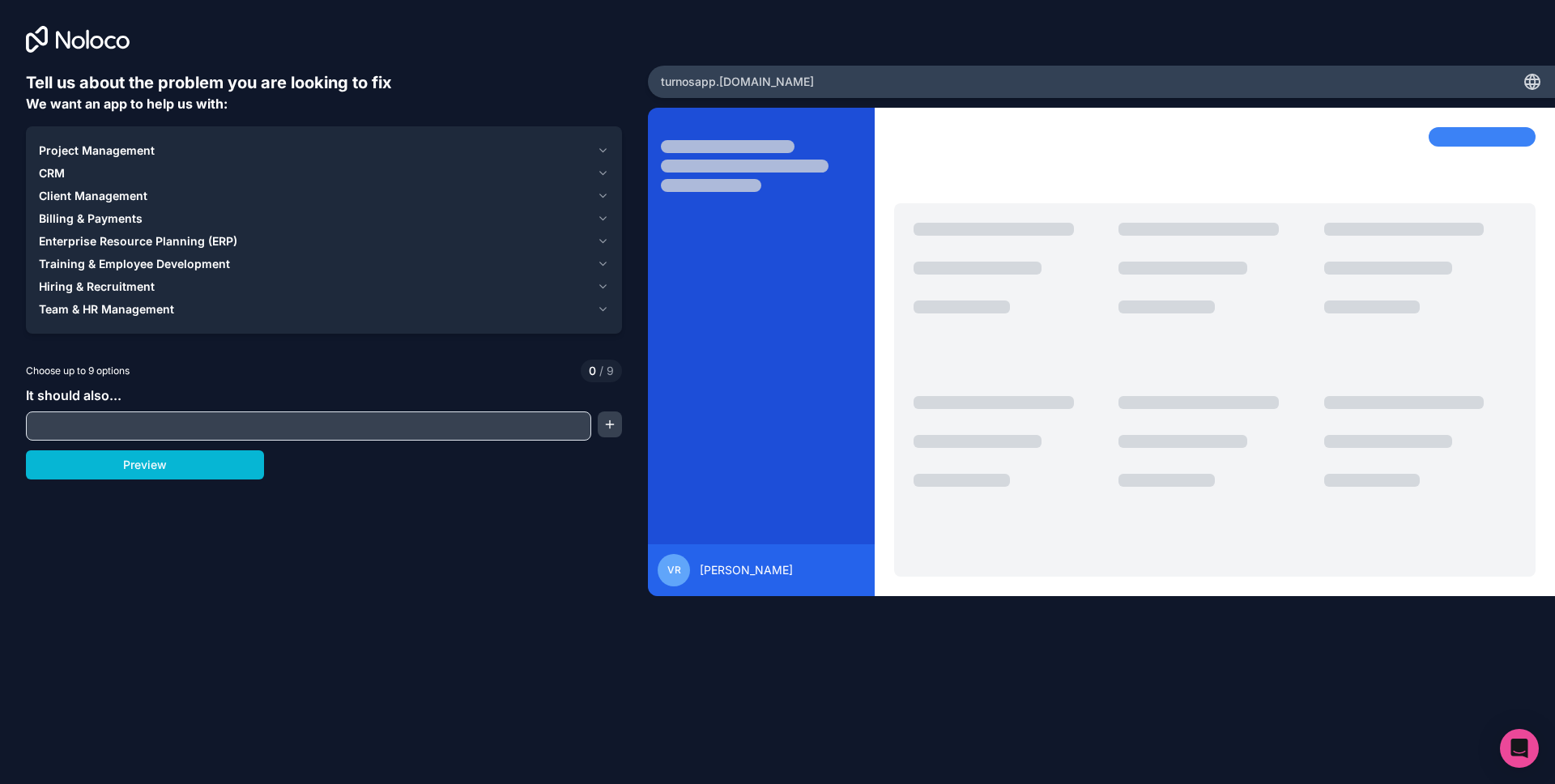
click at [118, 310] on span "Team & HR Management" at bounding box center [106, 309] width 136 height 16
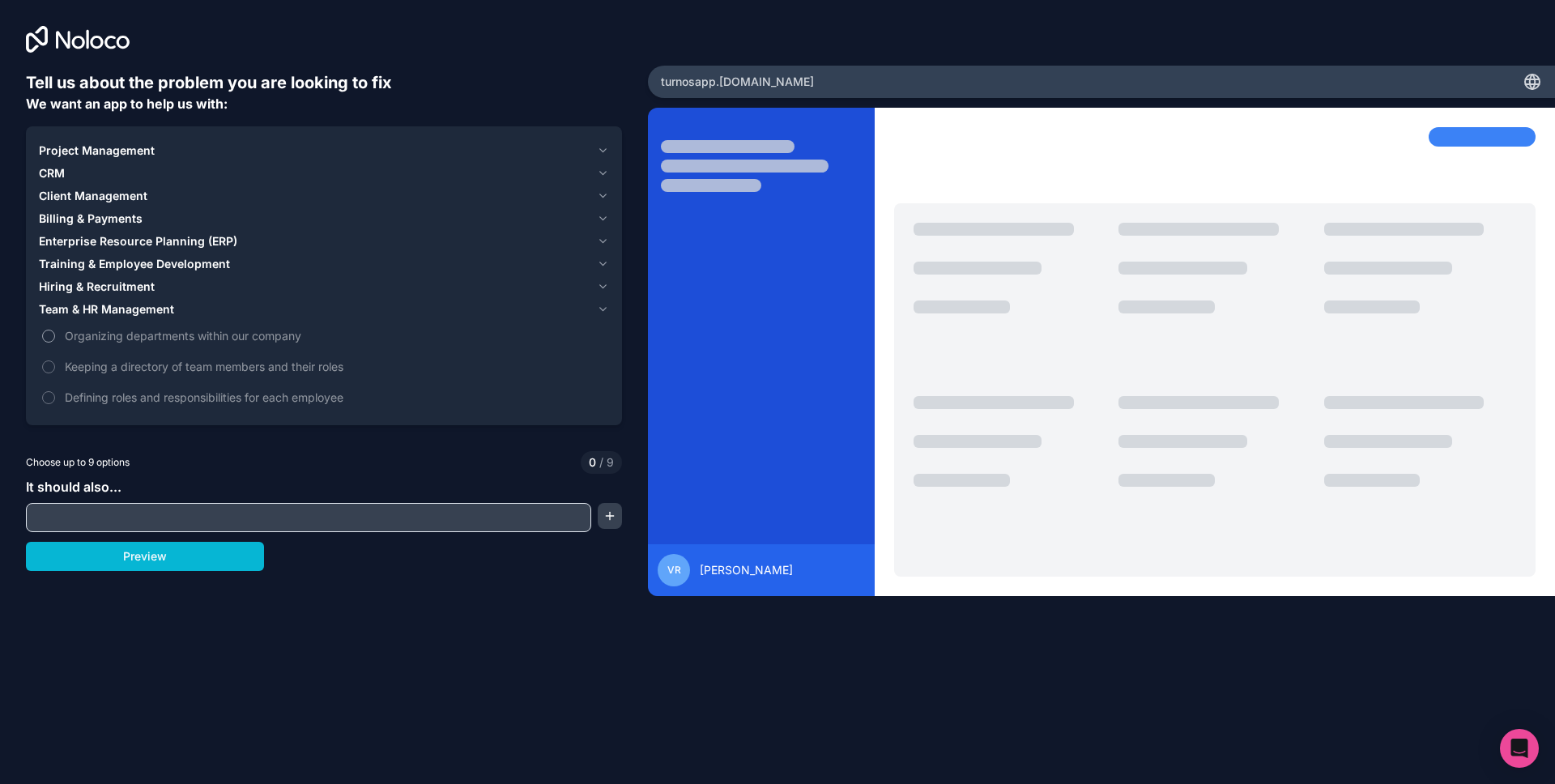
click at [52, 336] on button "Organizing departments within our company" at bounding box center [48, 336] width 13 height 13
click at [46, 340] on button "Organizing departments within our company" at bounding box center [48, 336] width 13 height 13
click at [85, 514] on input "text" at bounding box center [308, 518] width 557 height 23
type input "turnos"
click at [610, 518] on button "button" at bounding box center [609, 516] width 24 height 26
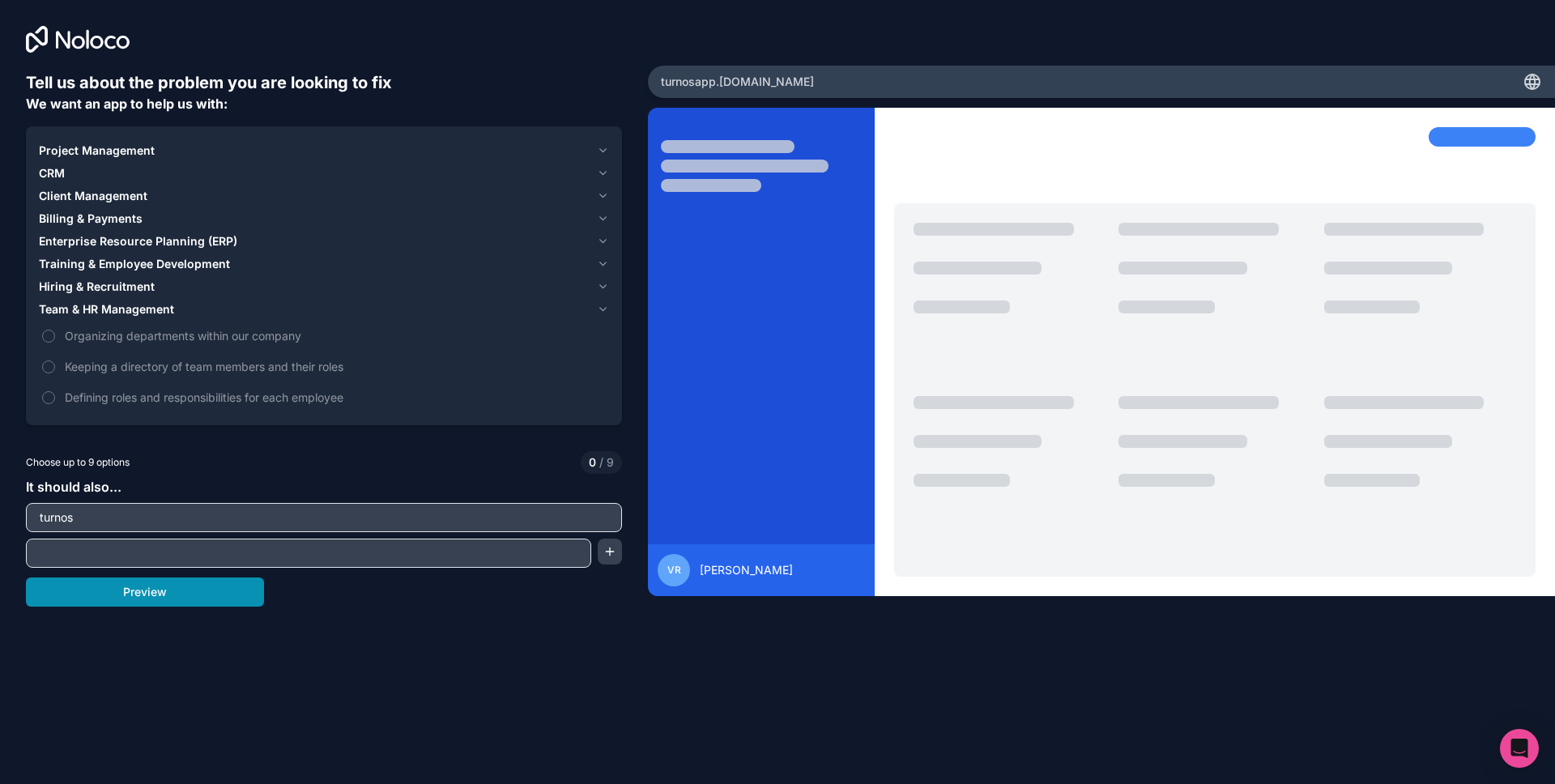
click at [179, 592] on button "Preview" at bounding box center [144, 592] width 238 height 29
click at [49, 333] on button "Organizing departments within our company" at bounding box center [48, 336] width 13 height 13
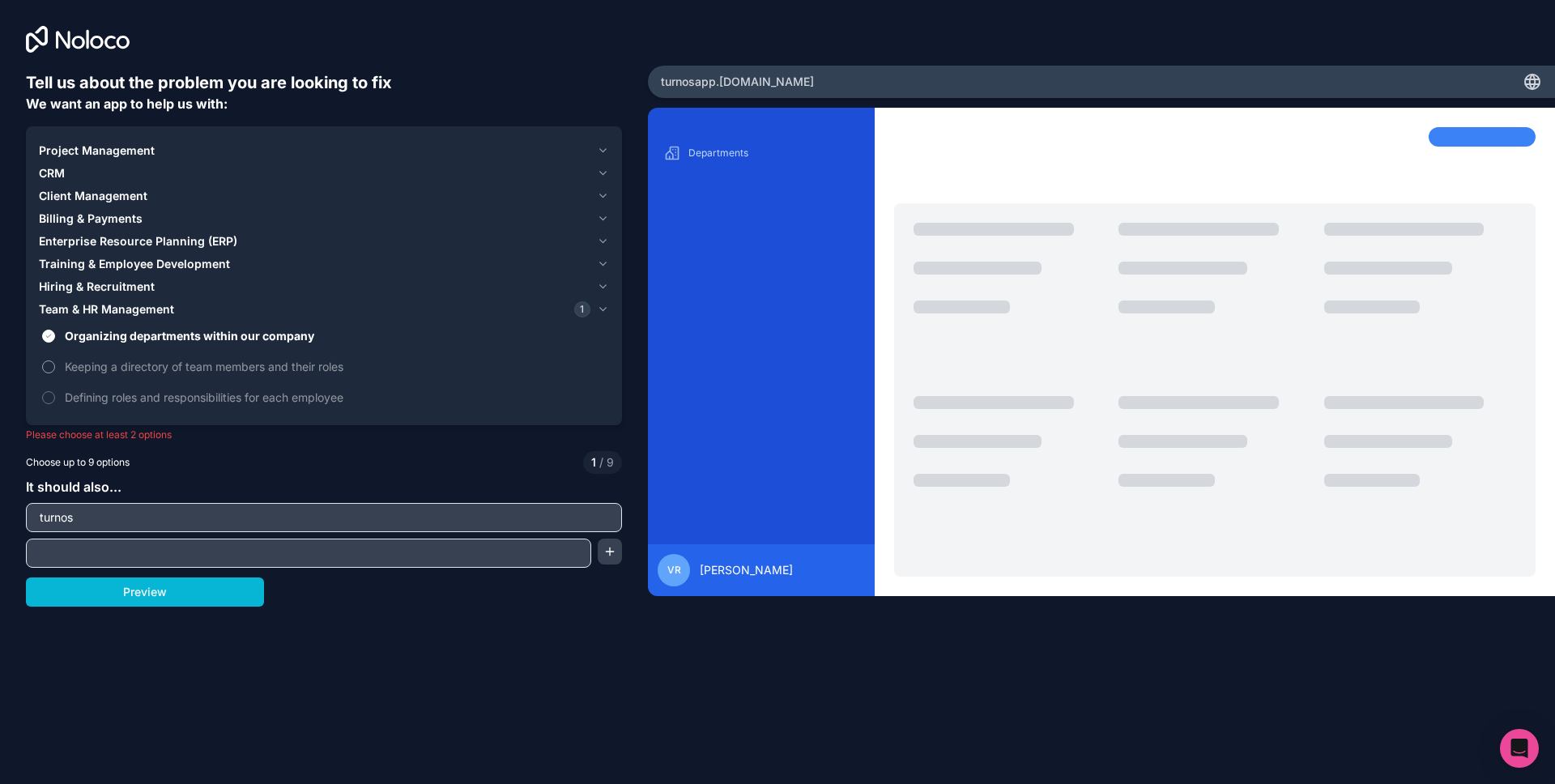
click at [43, 369] on button "Keeping a directory of team members and their roles" at bounding box center [48, 367] width 13 height 13
click at [132, 596] on button "Preview" at bounding box center [144, 592] width 238 height 29
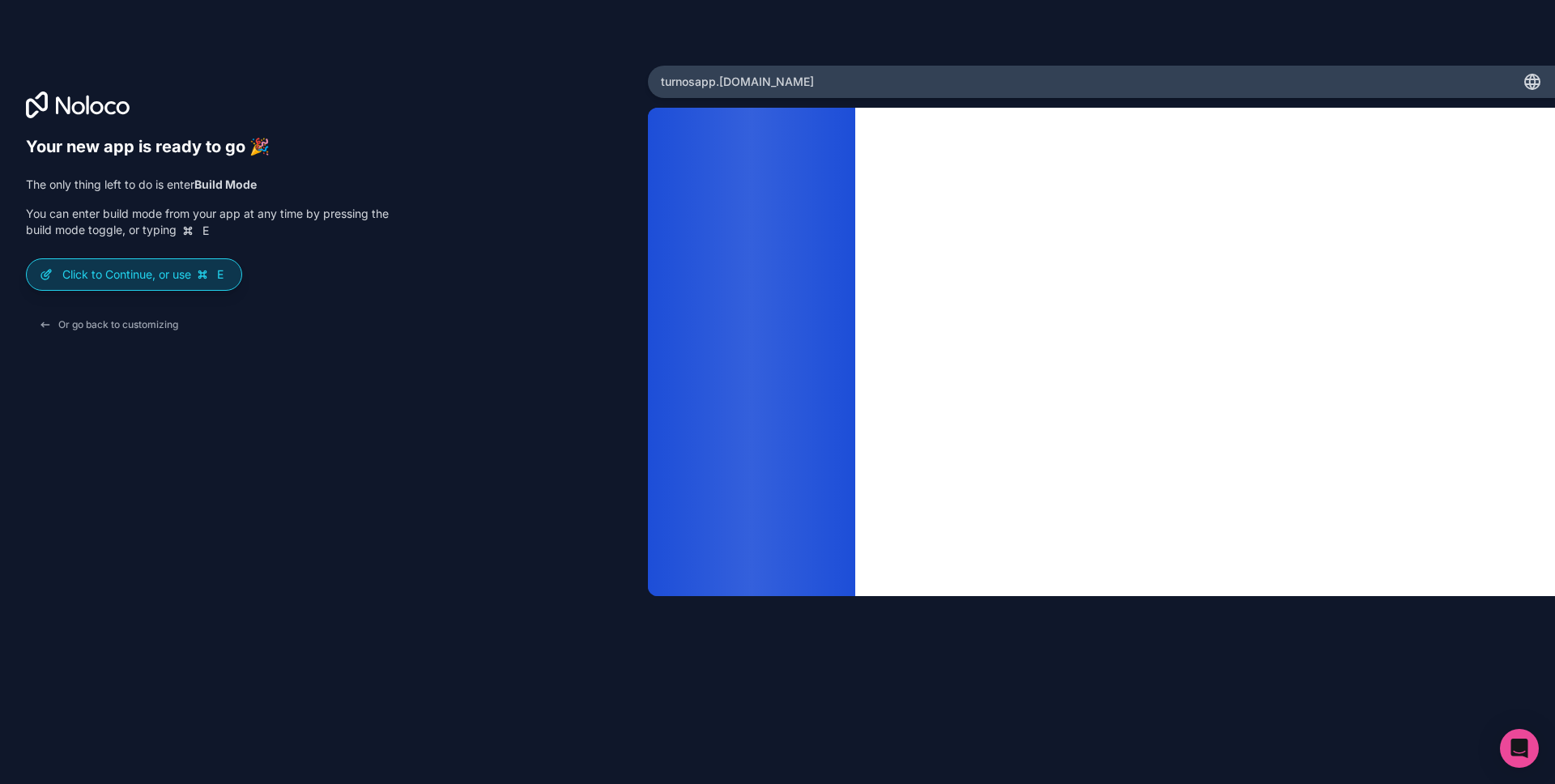
click at [137, 284] on div "Click to Continue, or use E" at bounding box center [134, 274] width 215 height 31
